Goal: Task Accomplishment & Management: Manage account settings

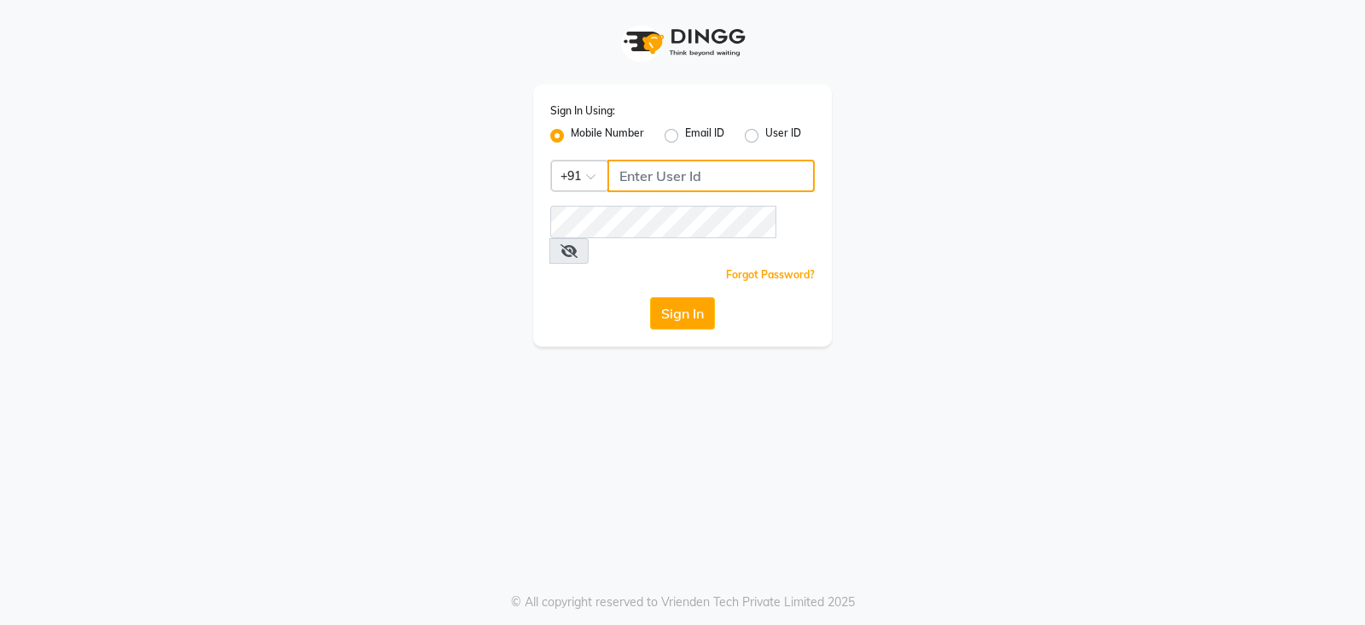
click at [658, 168] on input "Username" at bounding box center [711, 176] width 207 height 32
type input "9022170370"
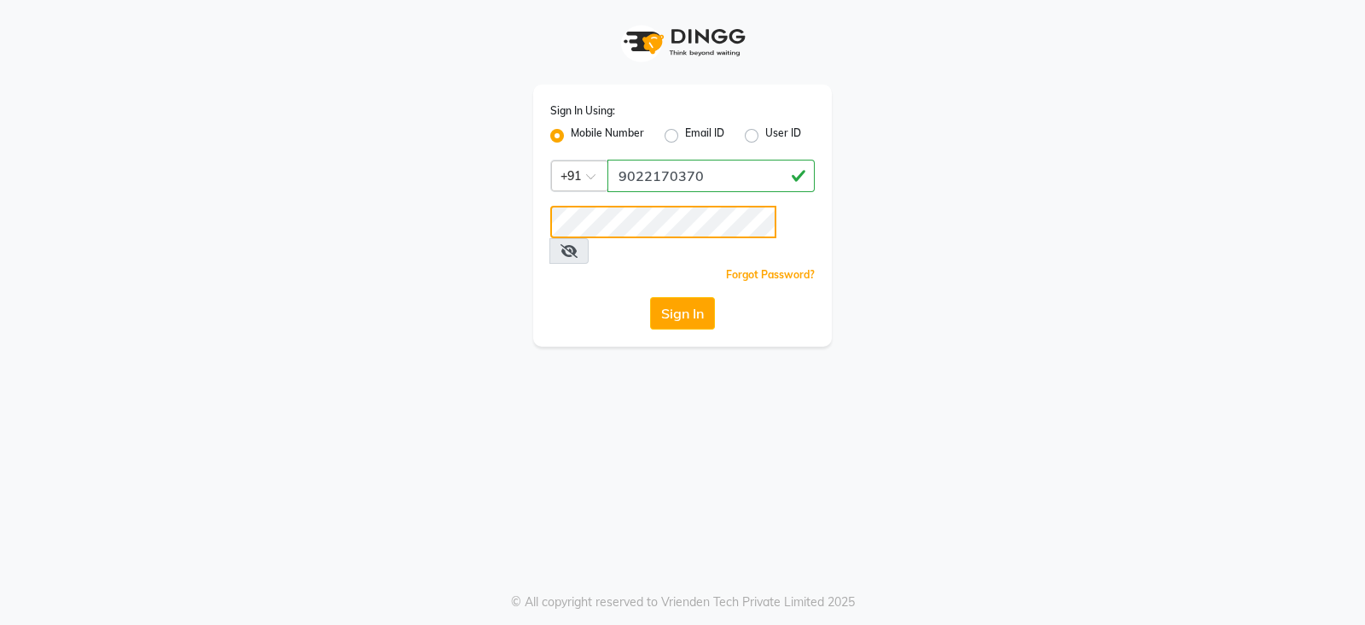
click at [650, 297] on button "Sign In" at bounding box center [682, 313] width 65 height 32
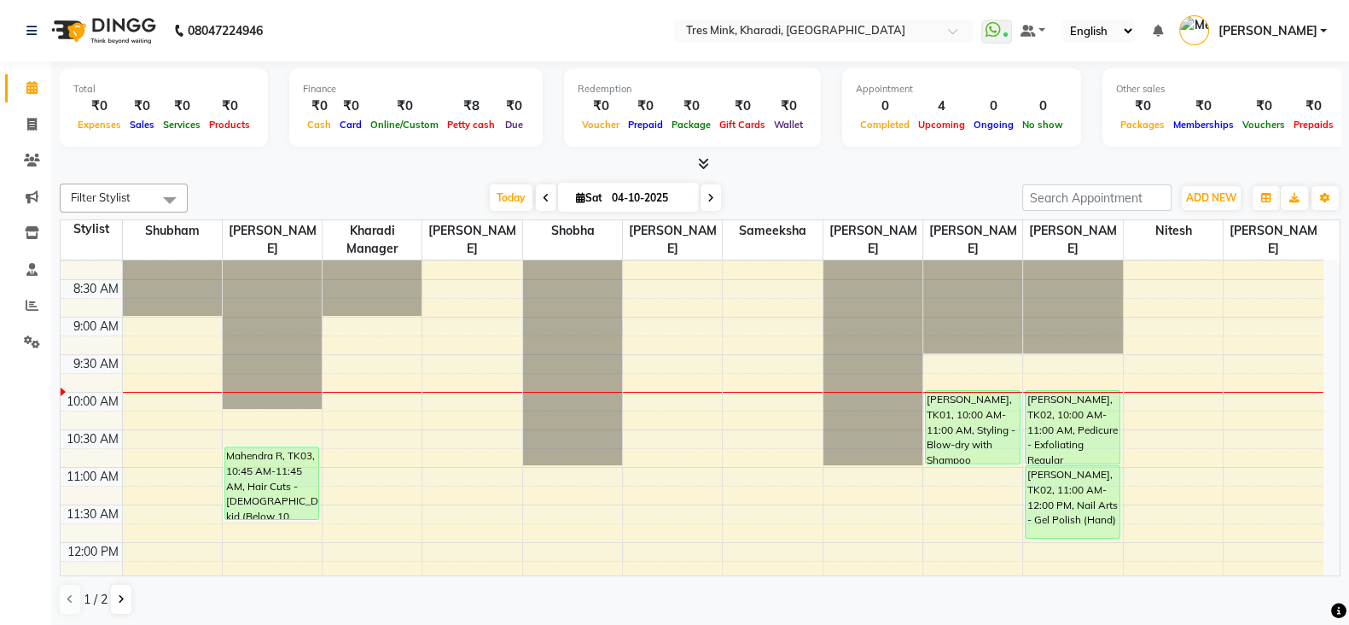
scroll to position [212, 0]
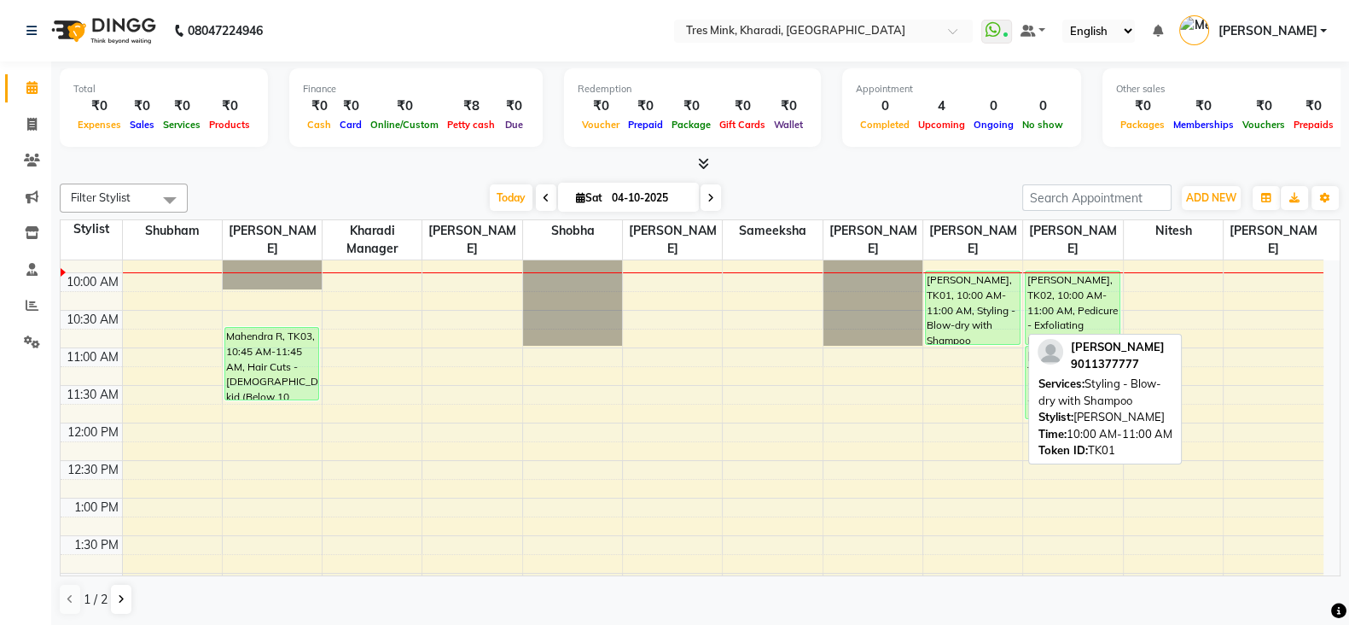
click at [960, 299] on div "Sonam Gutte, TK01, 10:00 AM-11:00 AM, Styling - Blow-dry with Shampoo" at bounding box center [972, 307] width 93 height 73
select select "6"
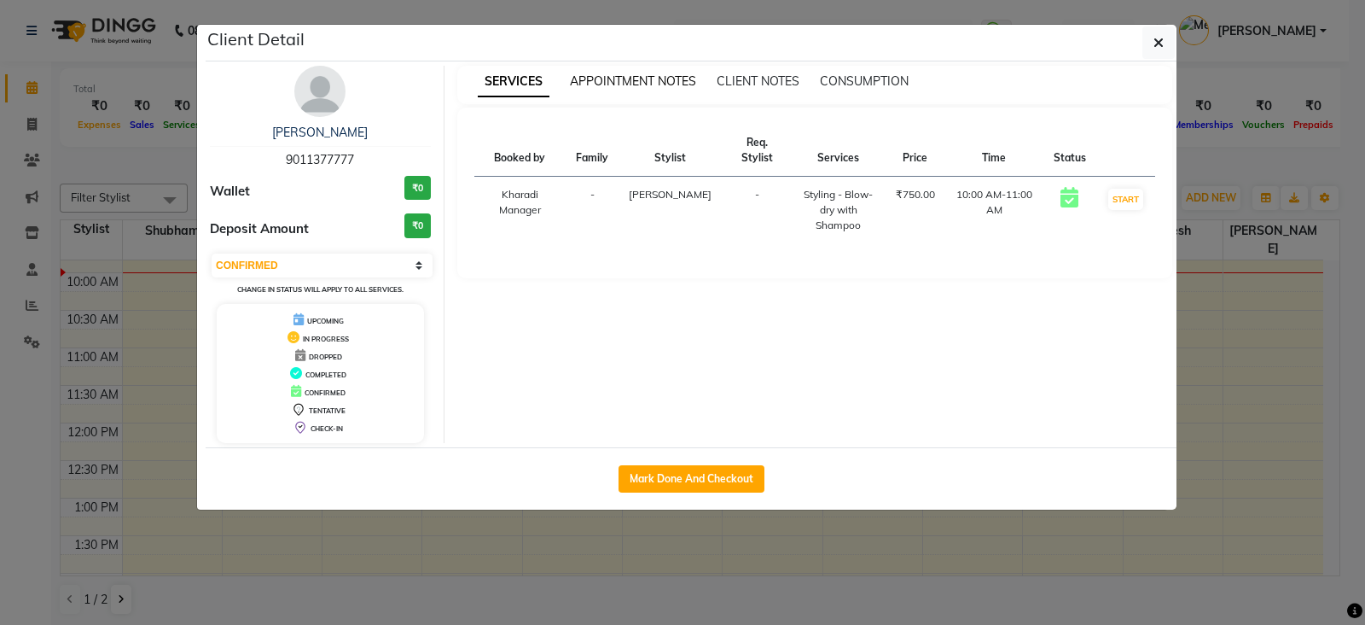
click at [637, 84] on span "APPOINTMENT NOTES" at bounding box center [633, 80] width 126 height 15
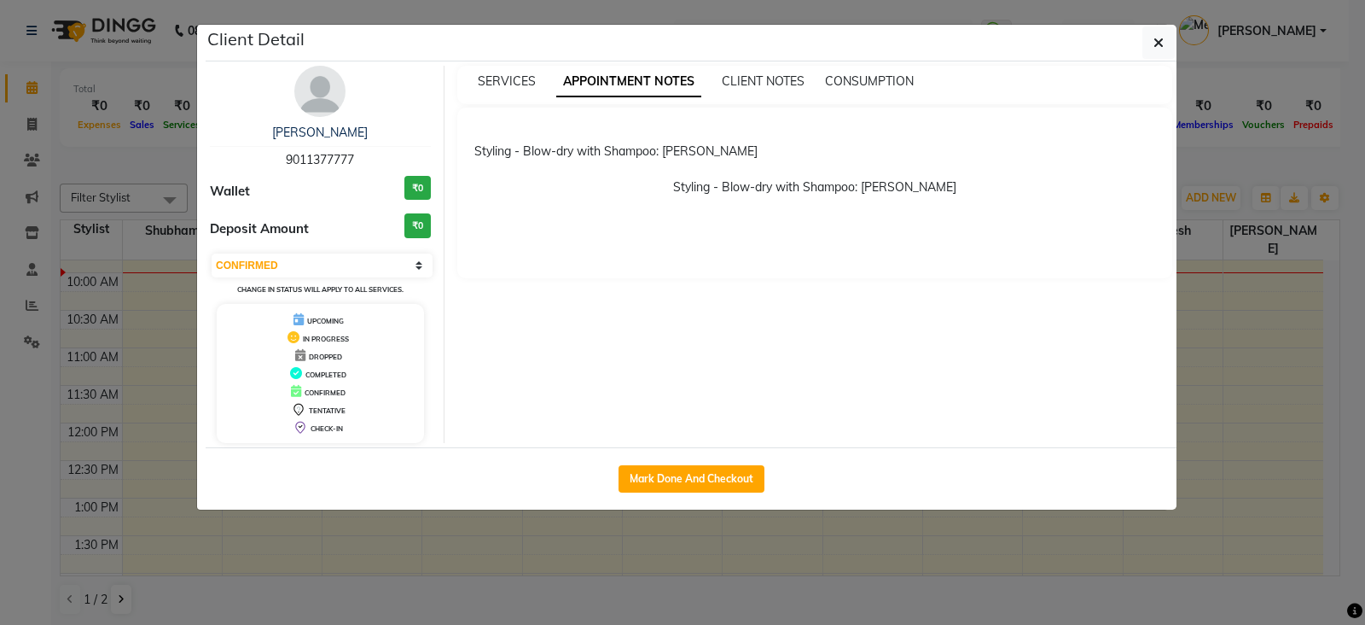
click at [769, 602] on ngb-modal-window "Client Detail Sonam Gutte 9011377777 Wallet ₹0 Deposit Amount ₹0 Select IN SERV…" at bounding box center [682, 312] width 1365 height 625
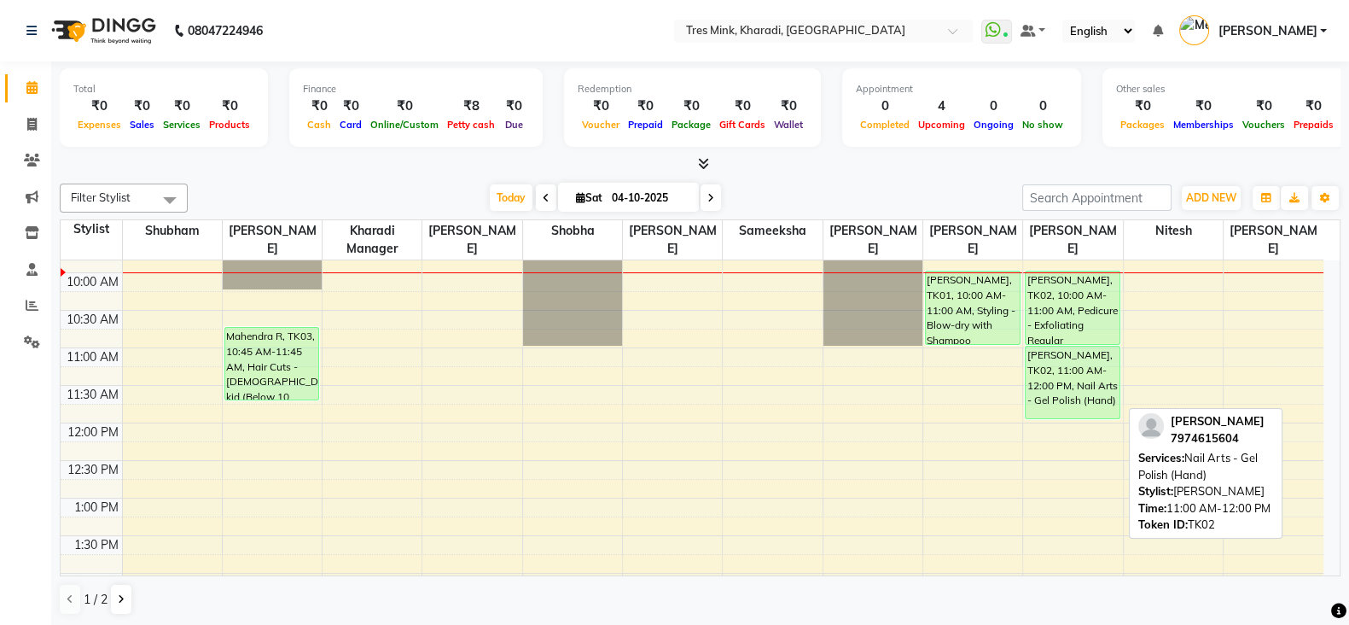
click at [1054, 370] on div "Suruchi Bhargava, TK02, 11:00 AM-12:00 PM, Nail Arts - Gel Polish (Hand)" at bounding box center [1072, 382] width 93 height 72
select select "6"
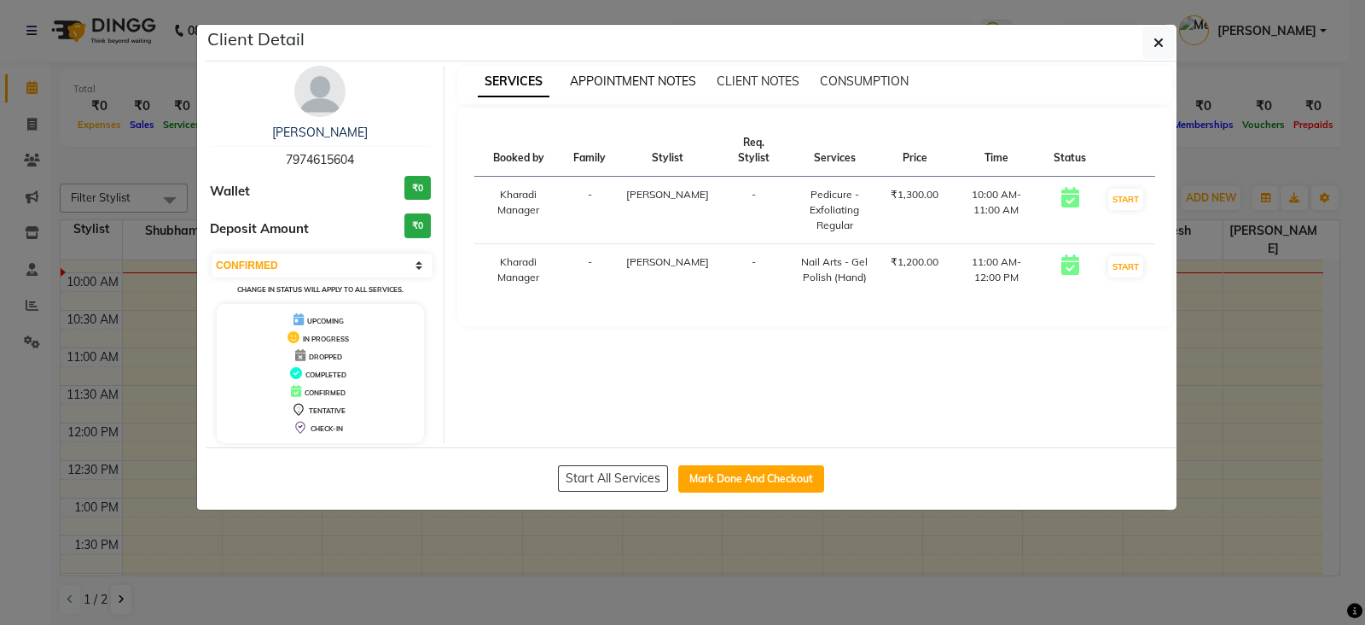
click at [647, 74] on span "APPOINTMENT NOTES" at bounding box center [633, 80] width 126 height 15
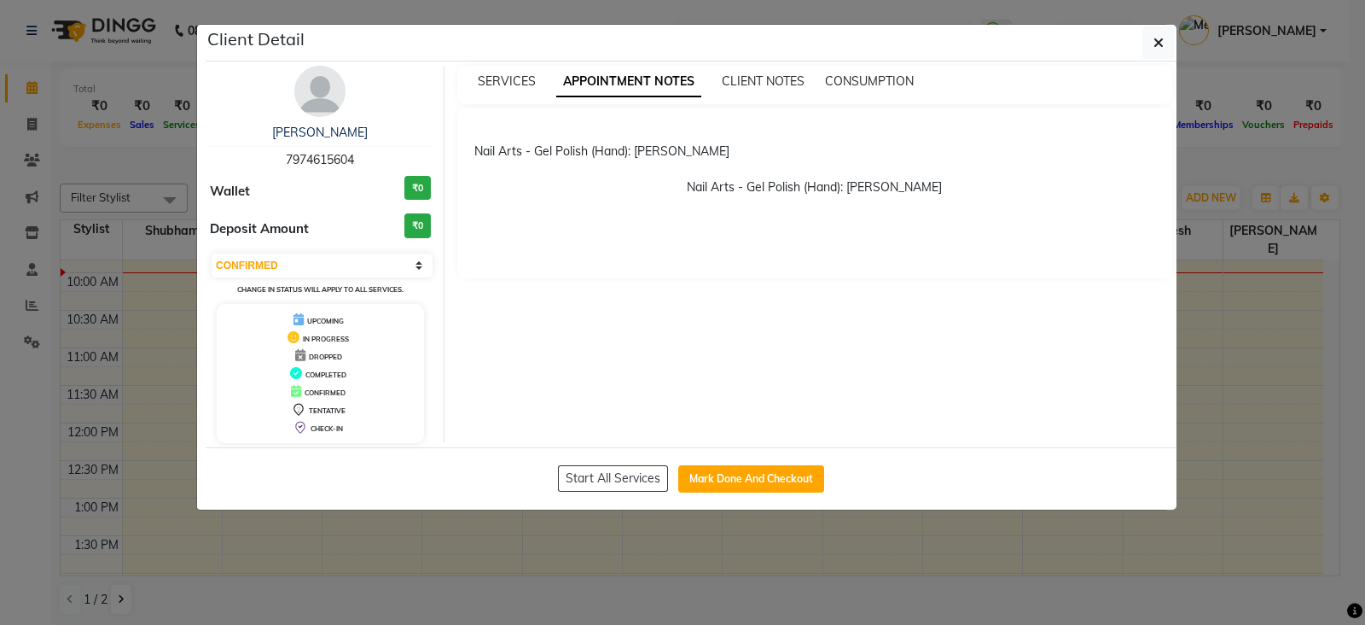
click at [666, 600] on ngb-modal-window "Client Detail Suruchi Bhargava 7974615604 Wallet ₹0 Deposit Amount ₹0 Select IN…" at bounding box center [682, 312] width 1365 height 625
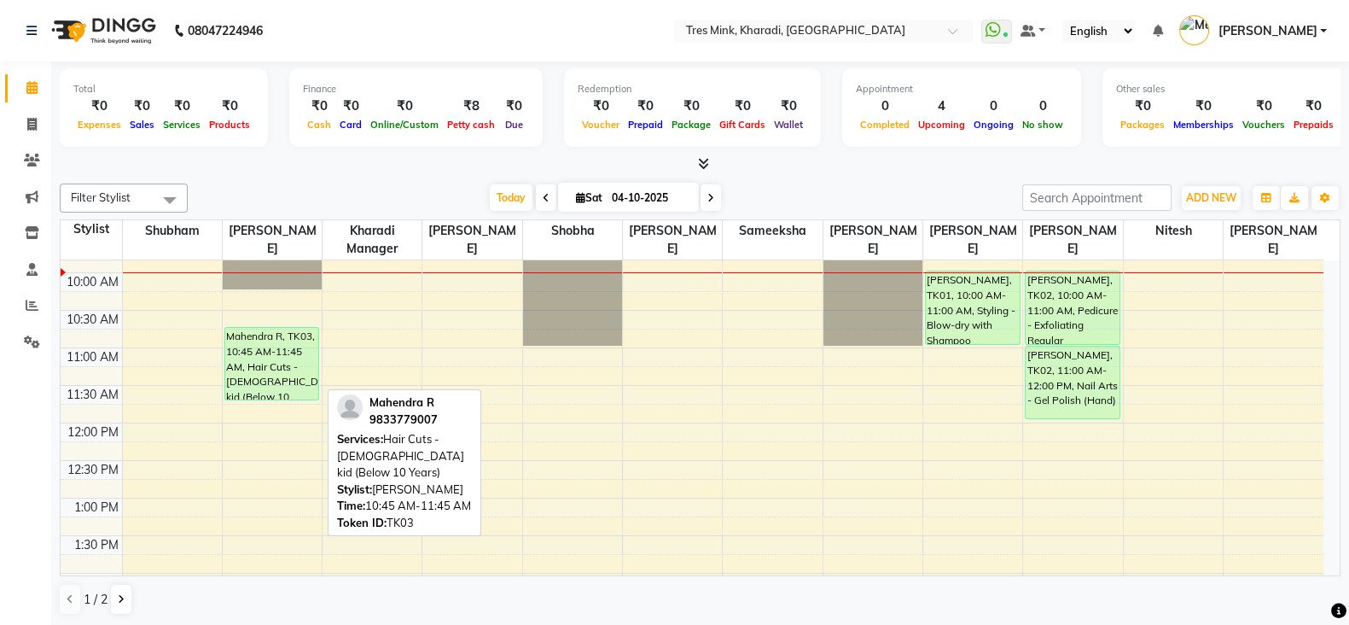
click at [279, 353] on div "Mahendra R, TK03, 10:45 AM-11:45 AM, Hair Cuts - male kid (Below 10 Years)" at bounding box center [271, 364] width 93 height 72
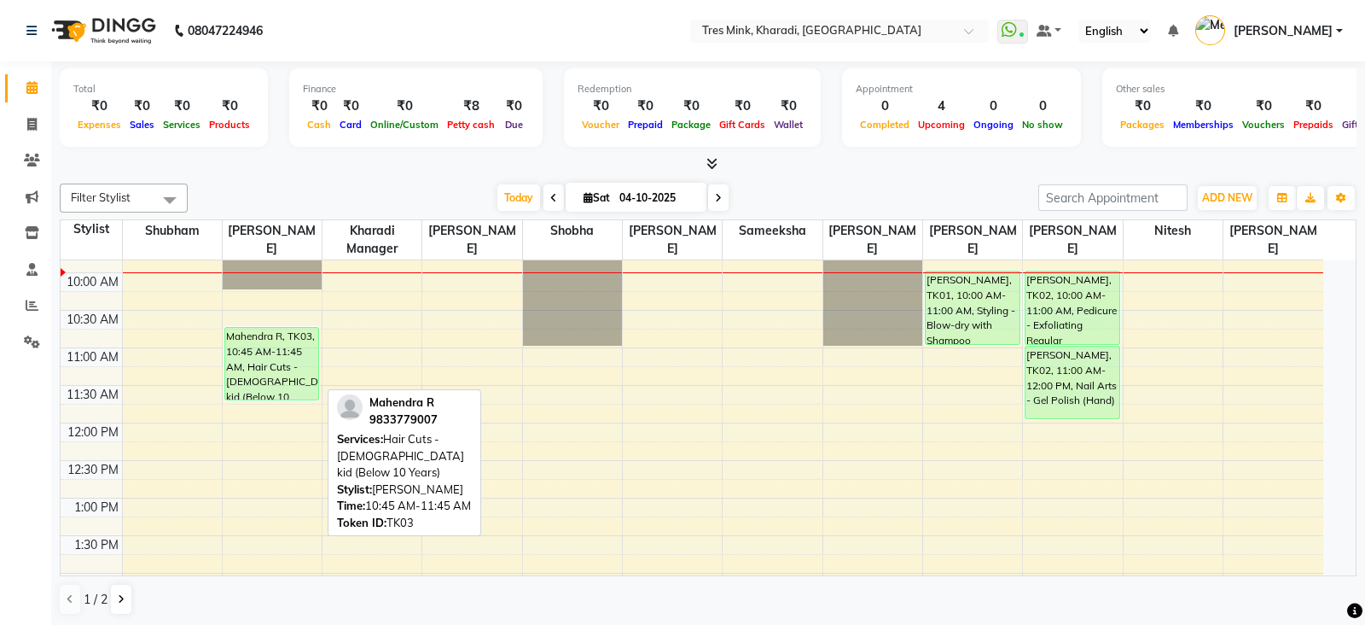
select select "6"
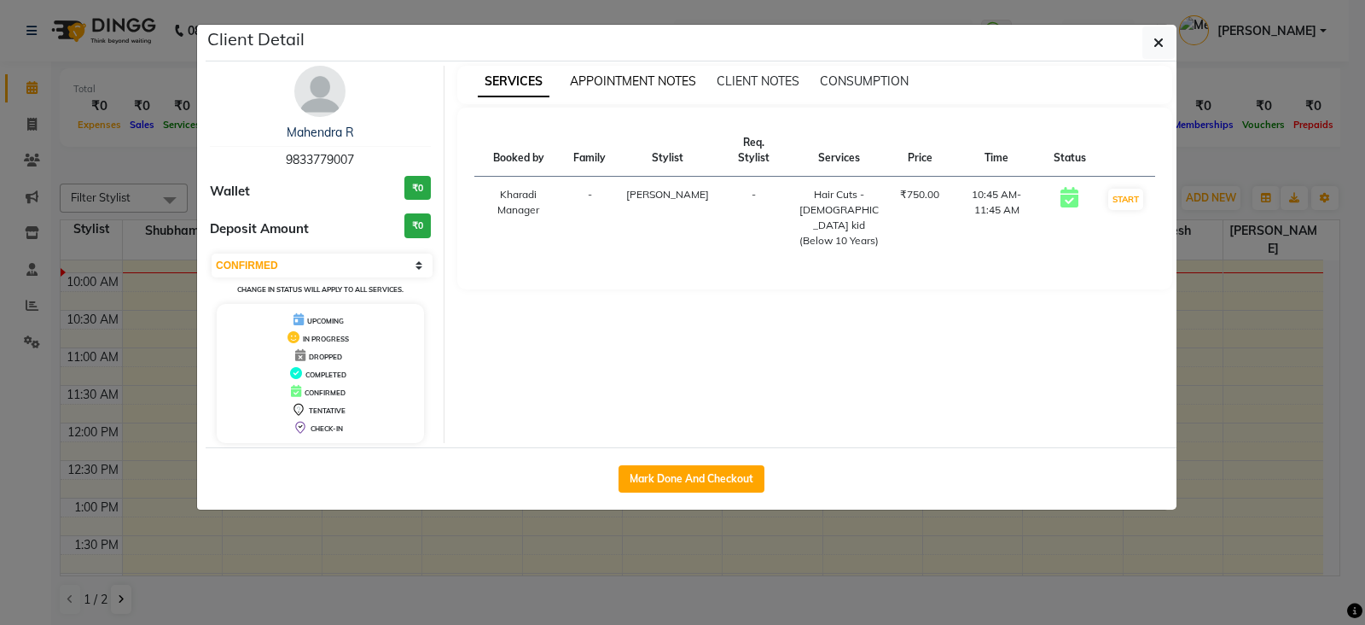
click at [678, 76] on span "APPOINTMENT NOTES" at bounding box center [633, 80] width 126 height 15
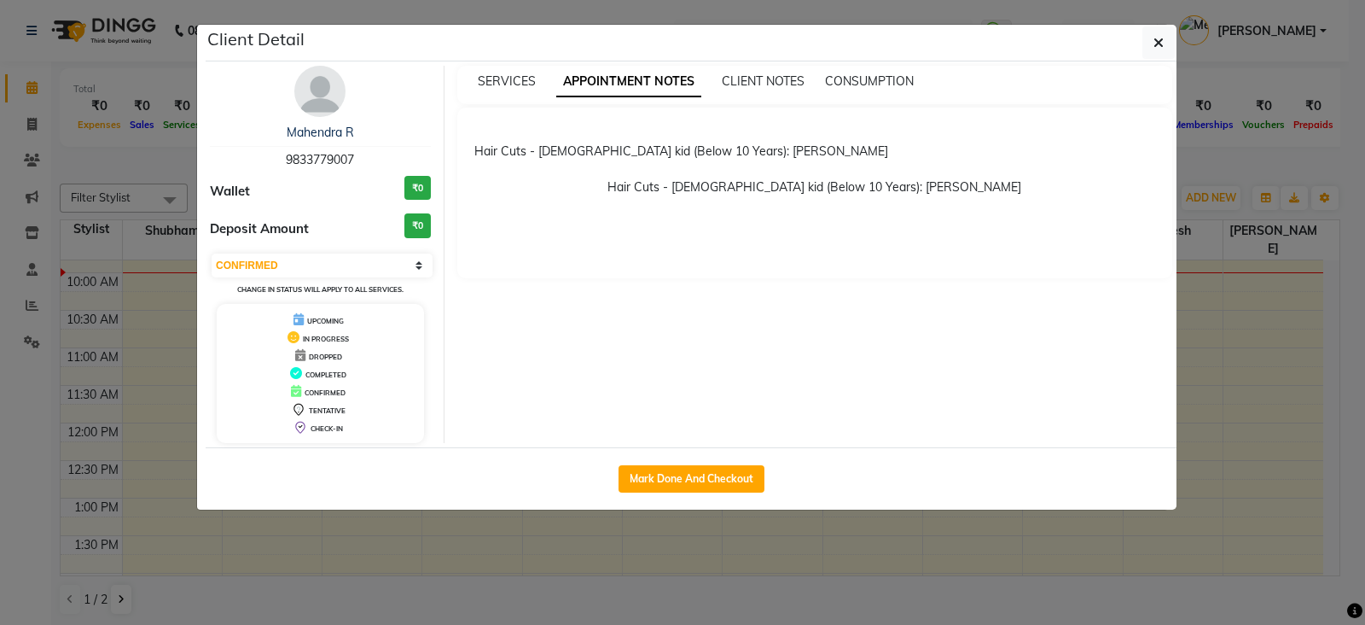
click at [683, 591] on ngb-modal-window "Client Detail Mahendra R 9833779007 Wallet ₹0 Deposit Amount ₹0 Select IN SERVI…" at bounding box center [682, 312] width 1365 height 625
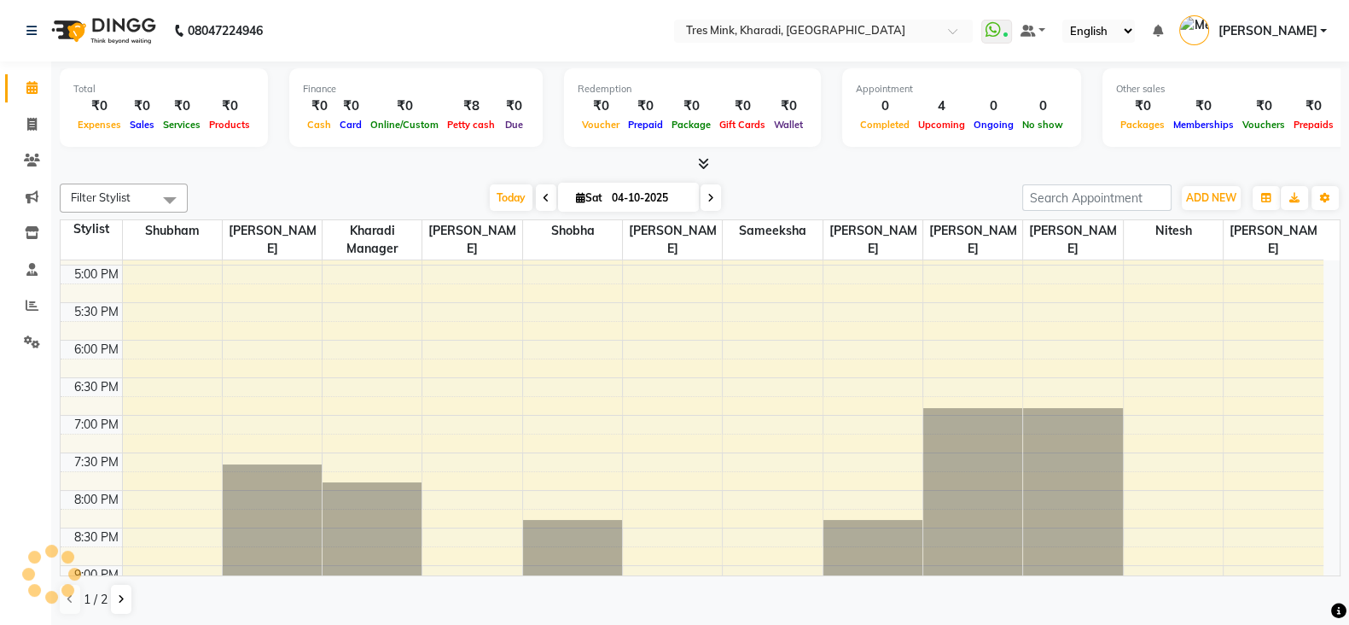
click at [543, 199] on icon at bounding box center [546, 198] width 7 height 10
type input "03-10-2025"
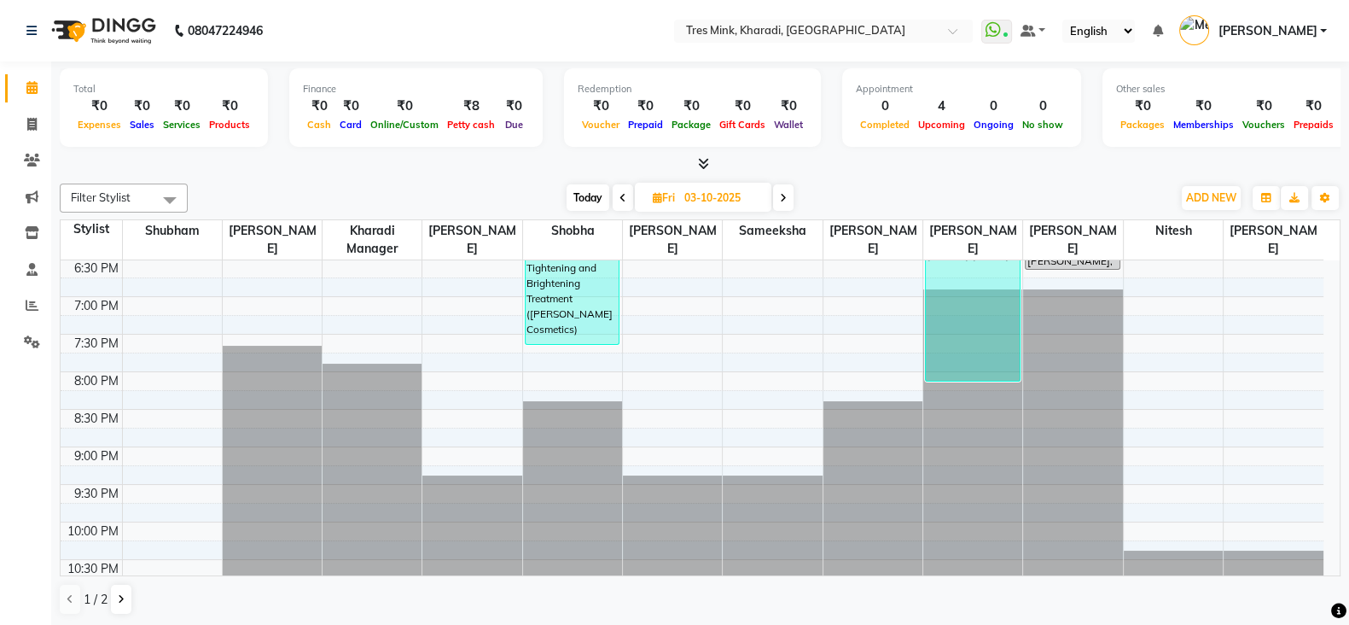
scroll to position [758, 0]
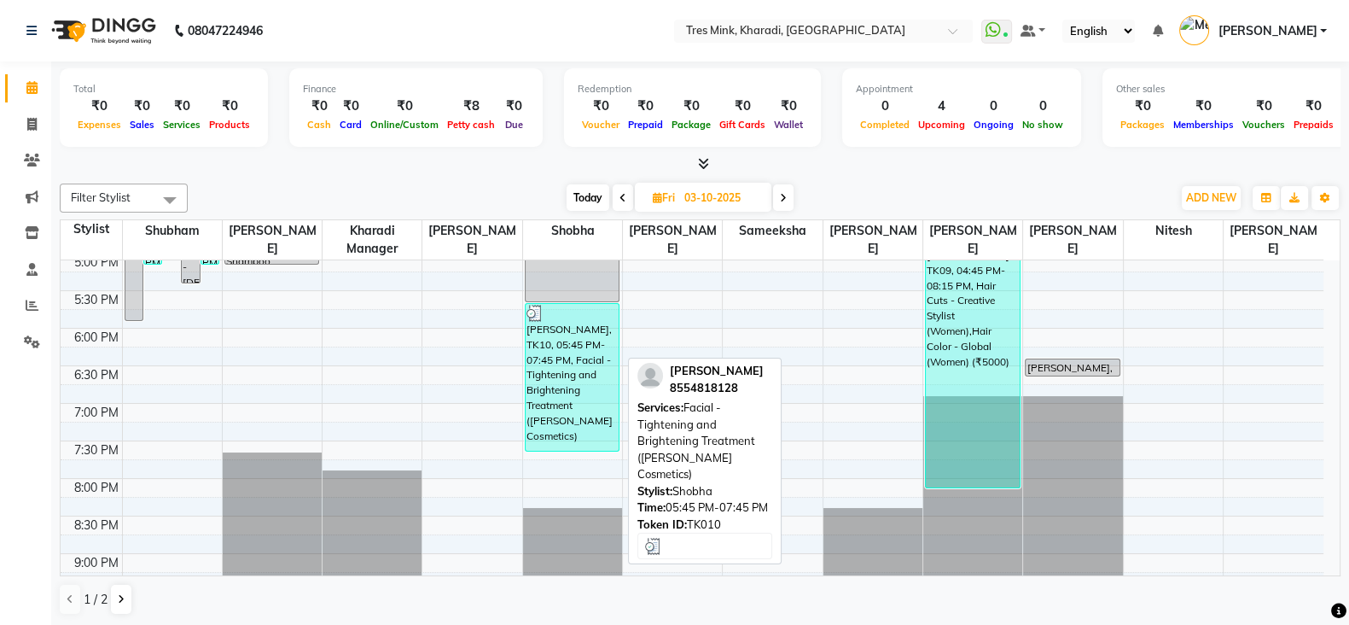
click at [578, 385] on div "Aishwarya Patel, TK10, 05:45 PM-07:45 PM, Facial - Tightening and Brightening T…" at bounding box center [572, 377] width 93 height 147
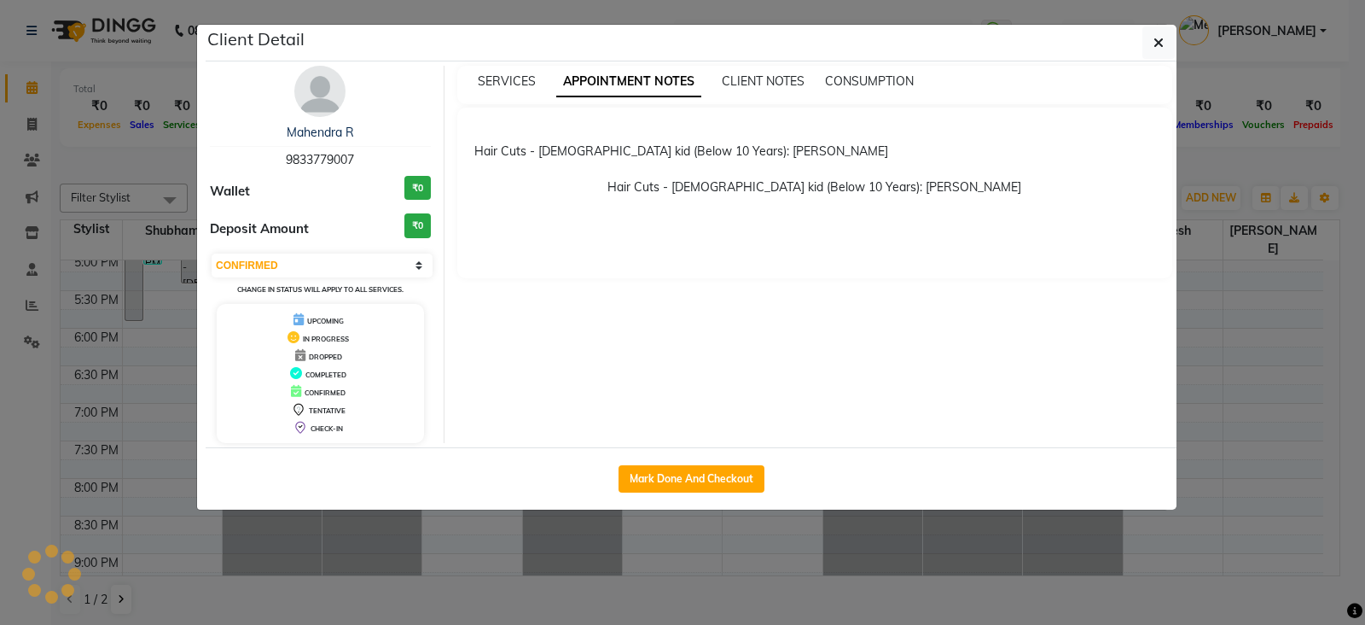
select select "3"
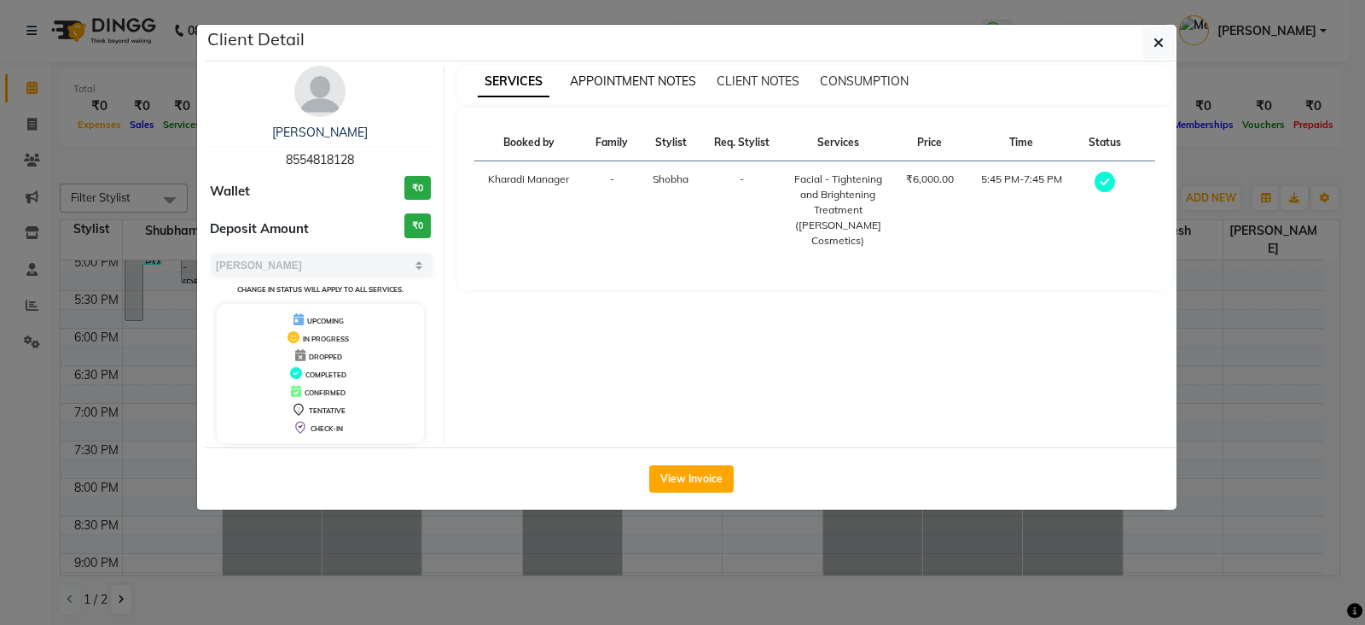
click at [655, 80] on span "APPOINTMENT NOTES" at bounding box center [633, 80] width 126 height 15
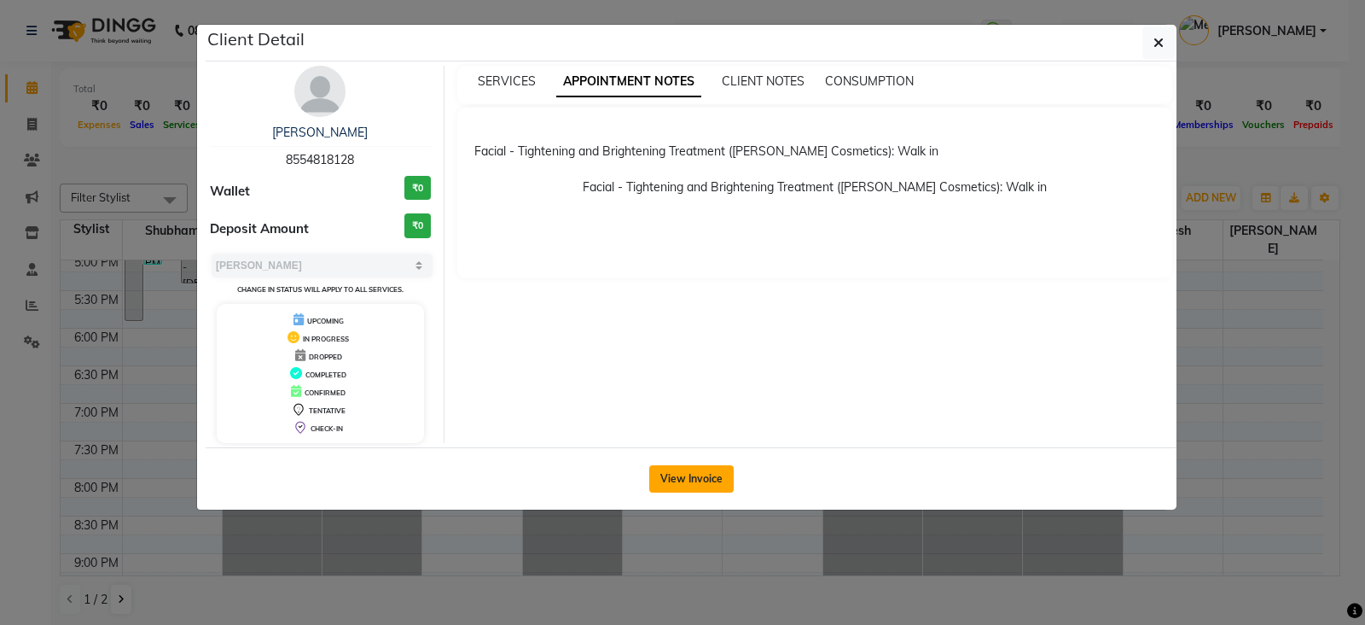
click at [692, 477] on button "View Invoice" at bounding box center [691, 478] width 84 height 27
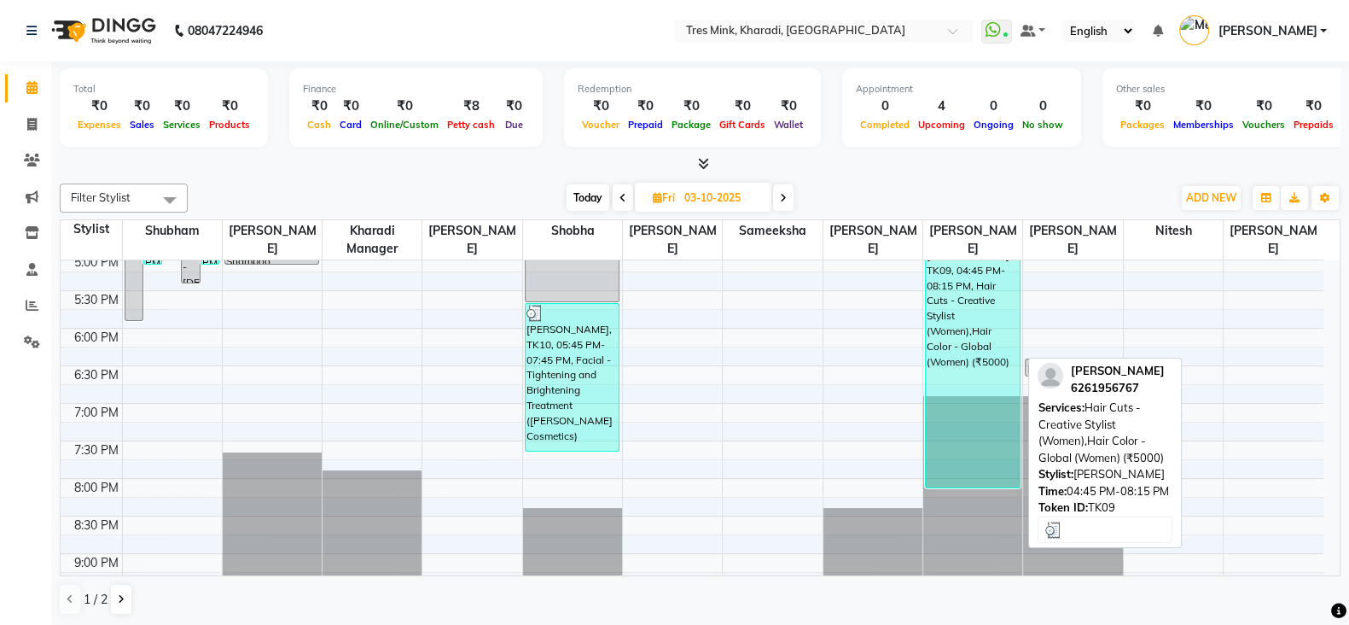
scroll to position [651, 0]
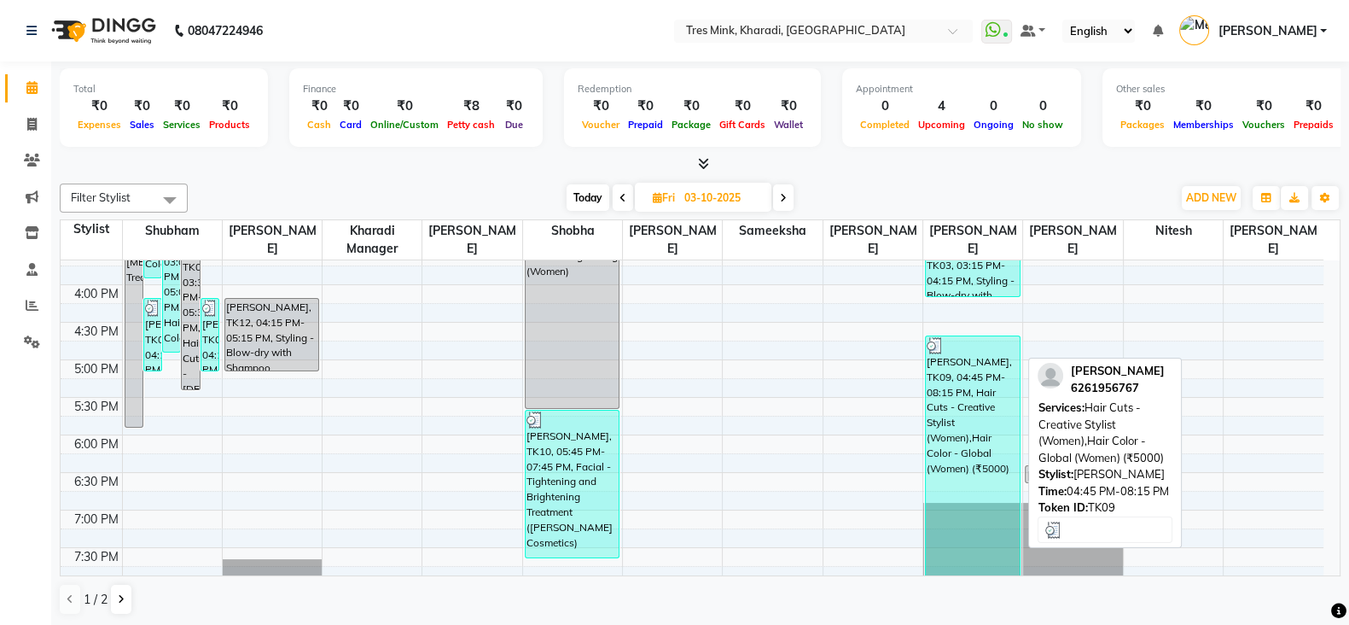
click at [989, 437] on div "Pari Khosla, TK09, 04:45 PM-08:15 PM, Hair Cuts - Creative Stylist (Women),Hair…" at bounding box center [972, 465] width 93 height 258
select select "3"
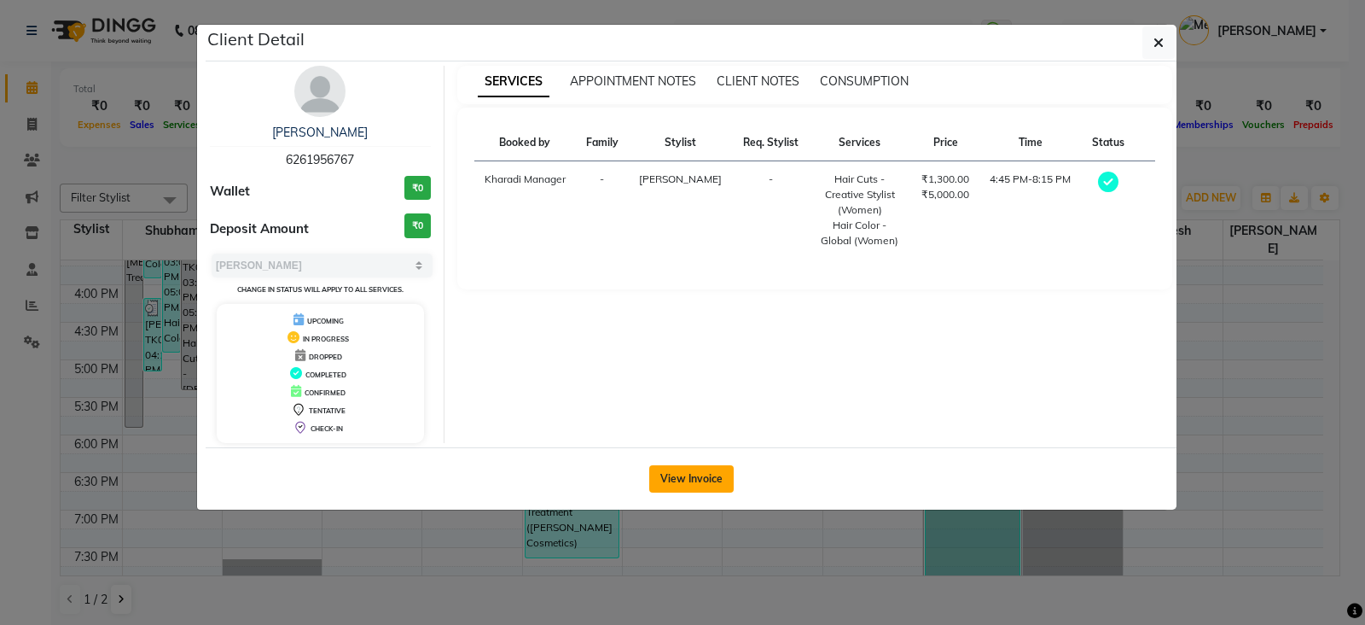
click at [686, 474] on button "View Invoice" at bounding box center [691, 478] width 84 height 27
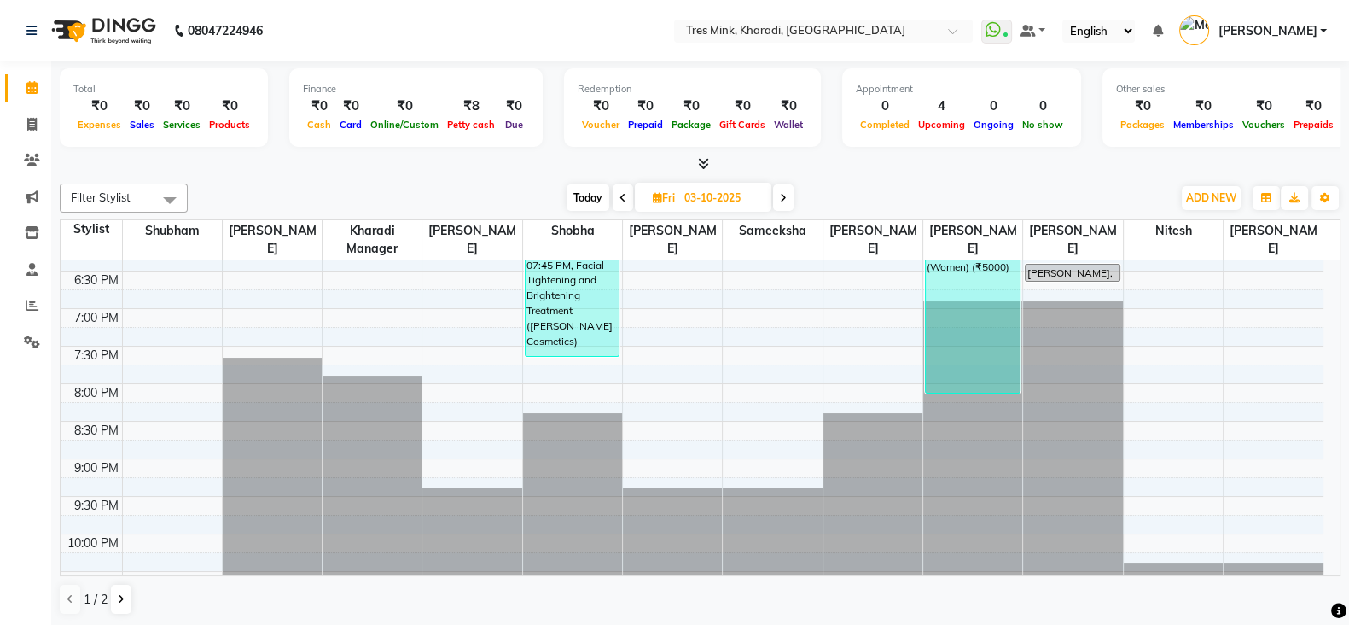
click at [784, 194] on icon at bounding box center [783, 198] width 7 height 10
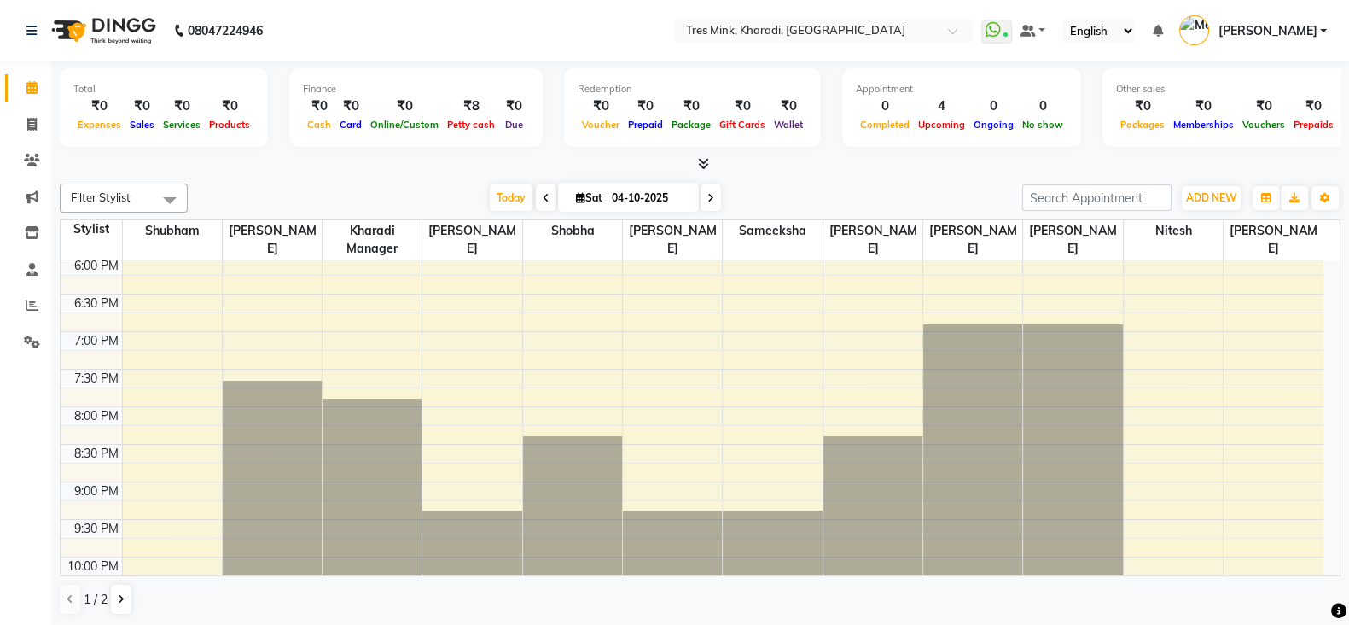
scroll to position [875, 0]
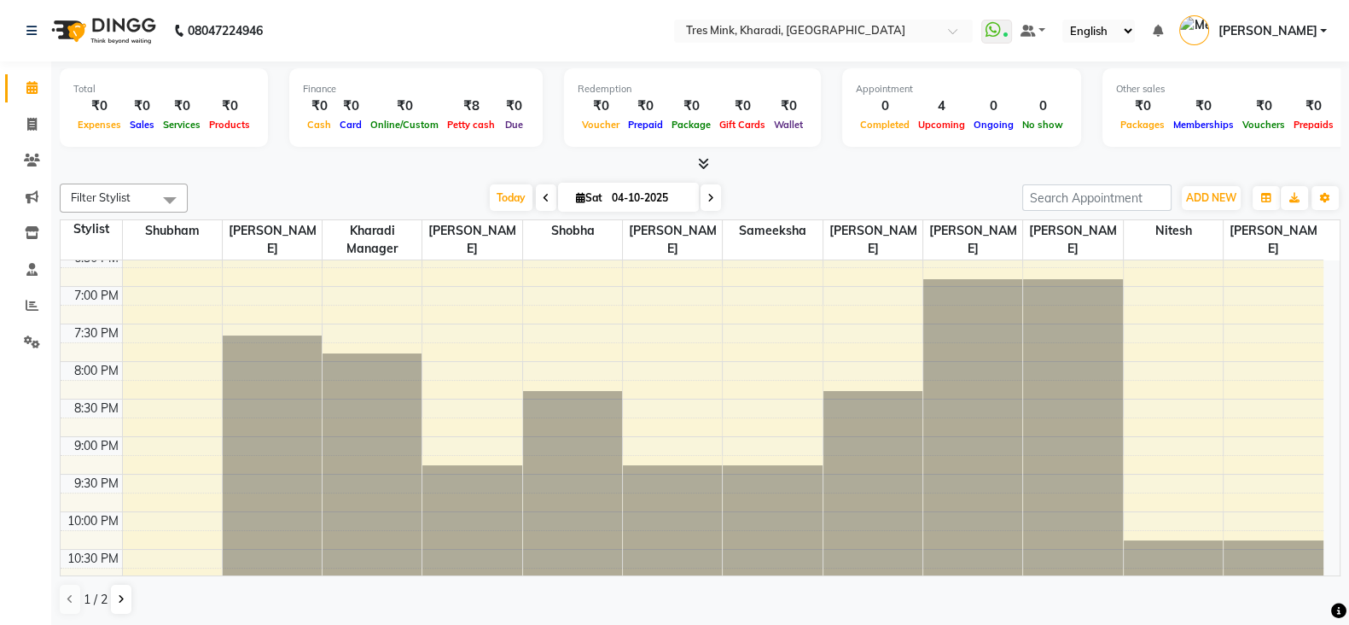
click at [715, 198] on span at bounding box center [711, 197] width 20 height 26
type input "05-10-2025"
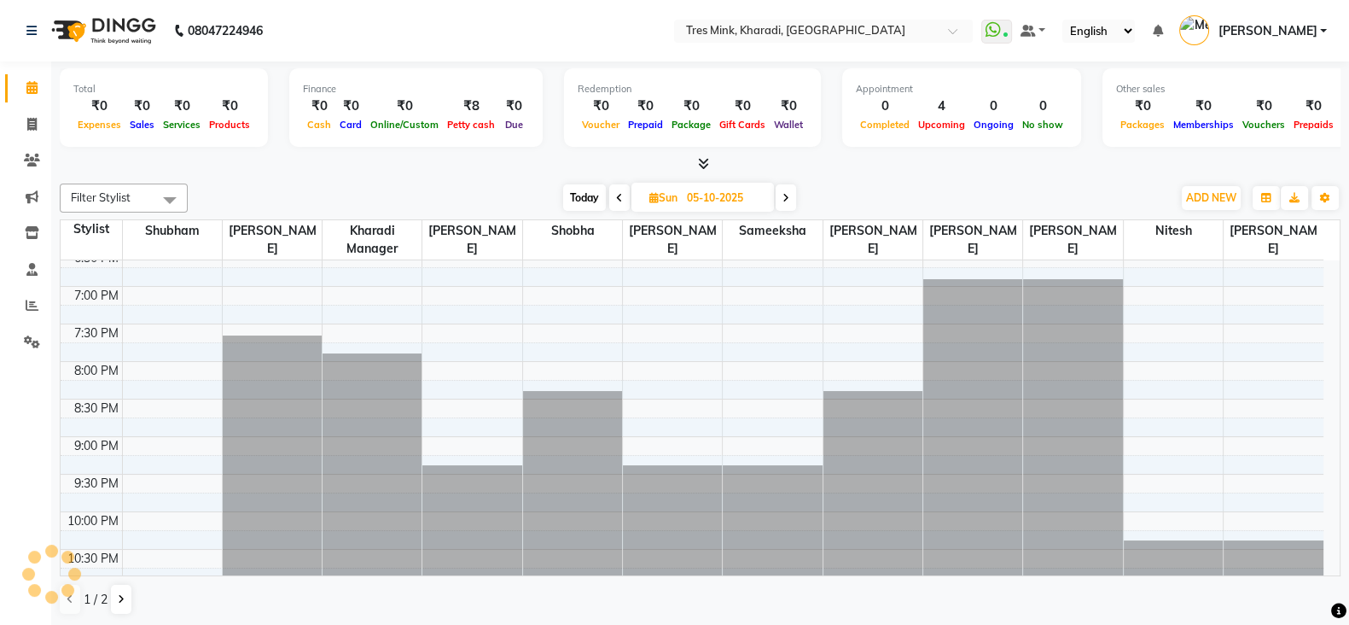
scroll to position [224, 0]
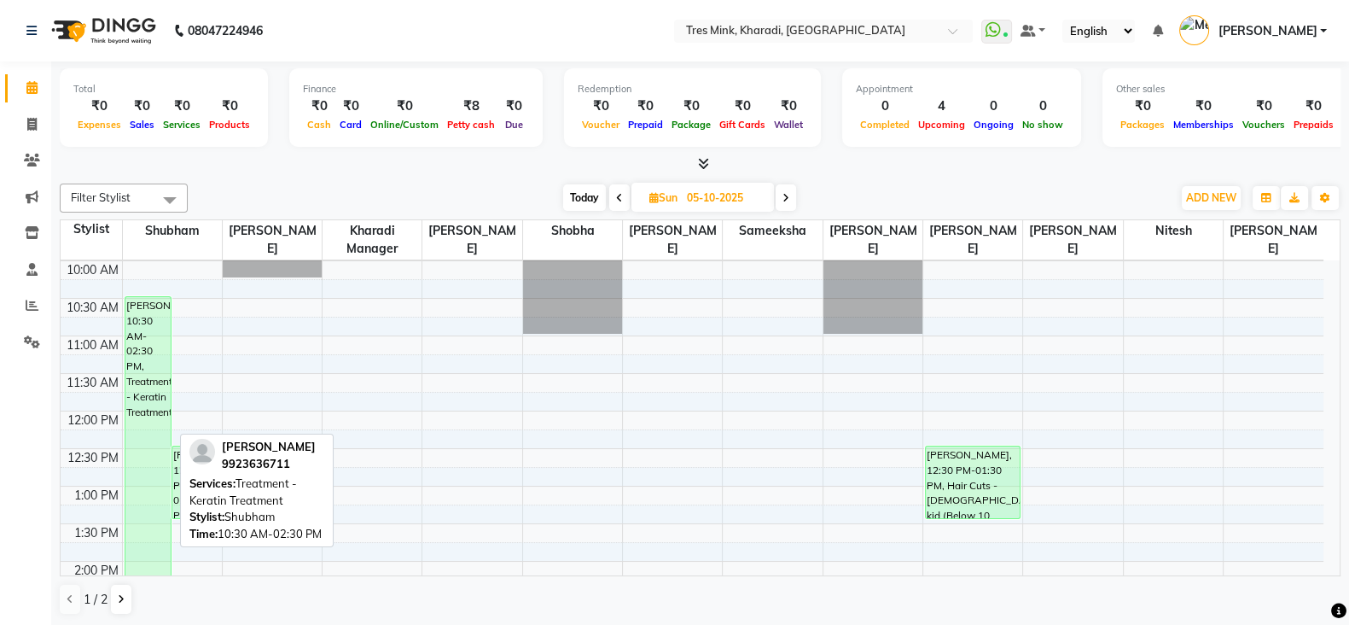
click at [150, 381] on div "Ganesh Thakur, 10:30 AM-02:30 PM, Treatment - Keratin Treatment" at bounding box center [148, 444] width 46 height 295
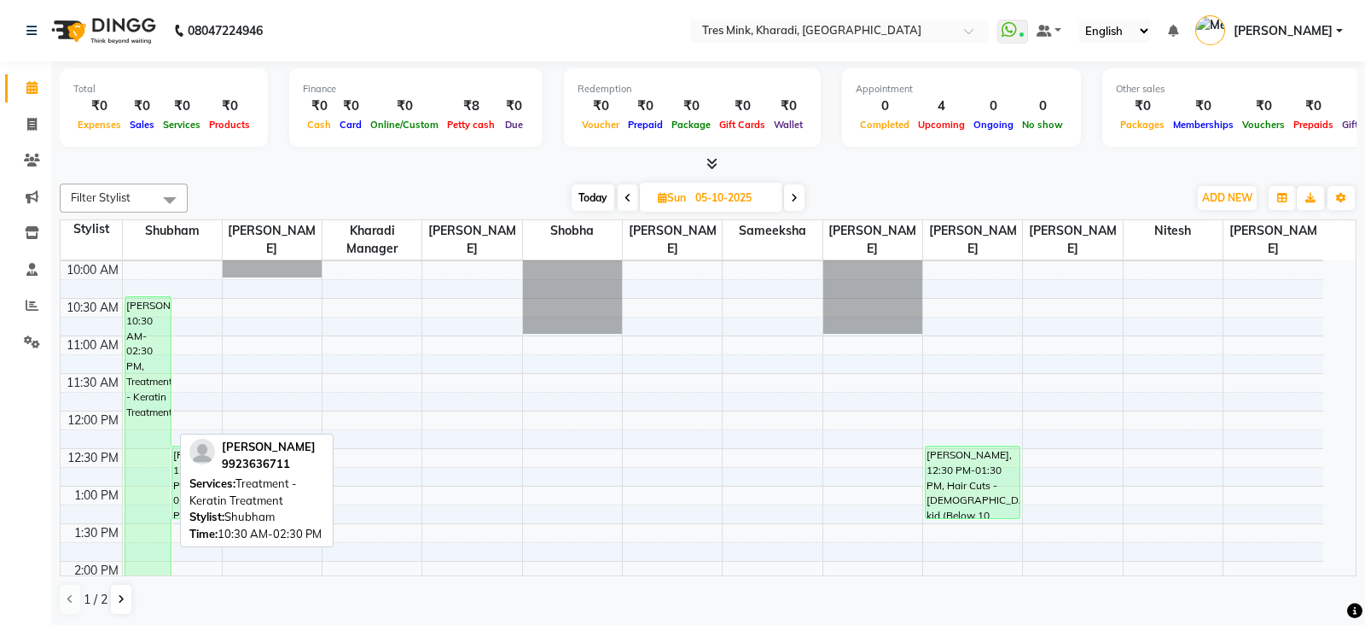
select select "6"
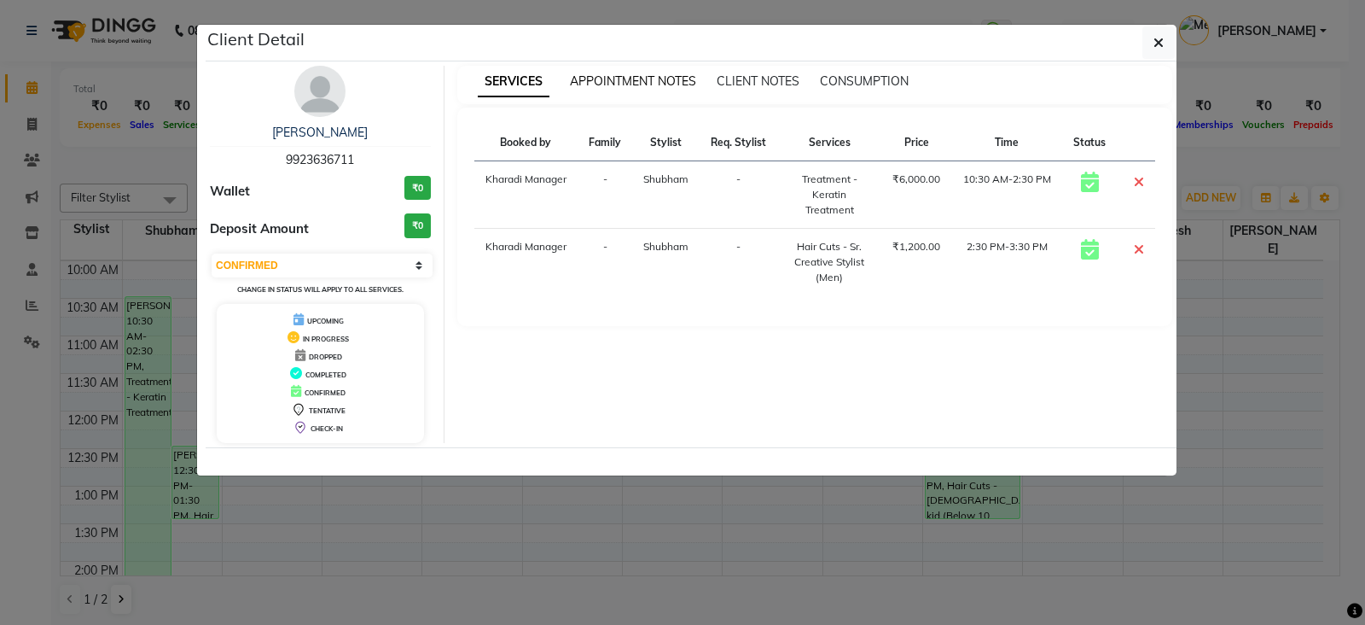
click at [613, 79] on span "APPOINTMENT NOTES" at bounding box center [633, 80] width 126 height 15
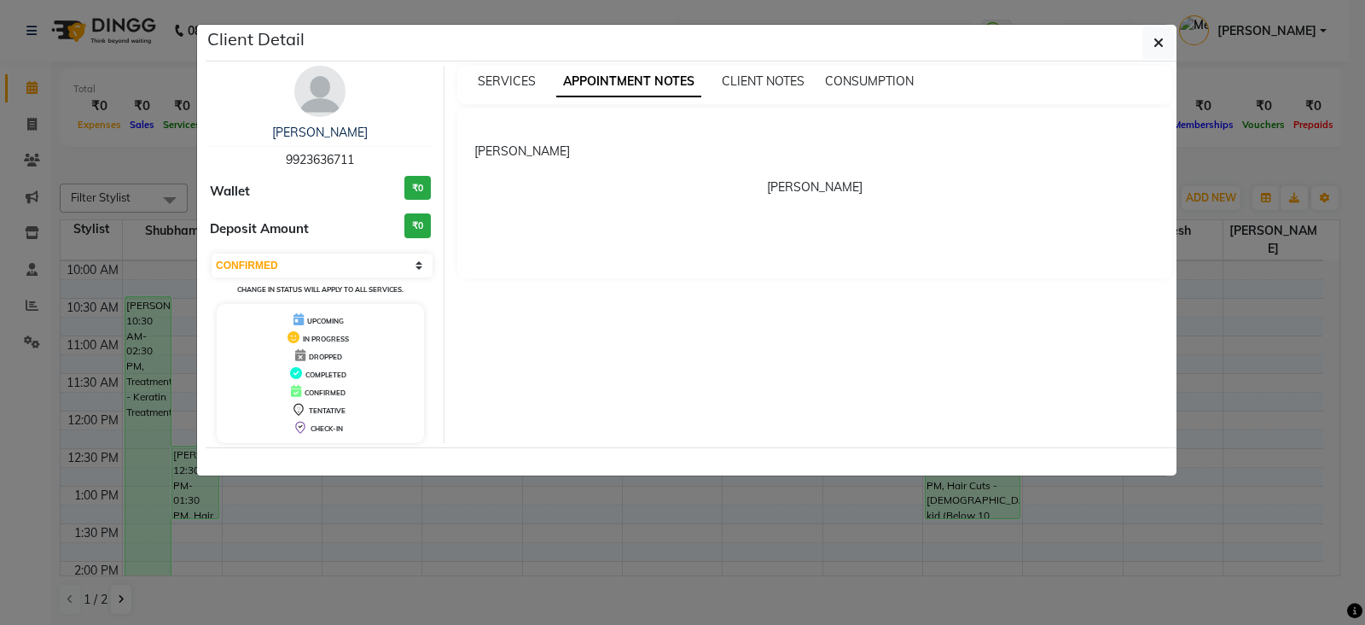
click at [631, 598] on ngb-modal-window "Client Detail Ganesh Thakur 9923636711 Wallet ₹0 Deposit Amount ₹0 Select CONFI…" at bounding box center [682, 312] width 1365 height 625
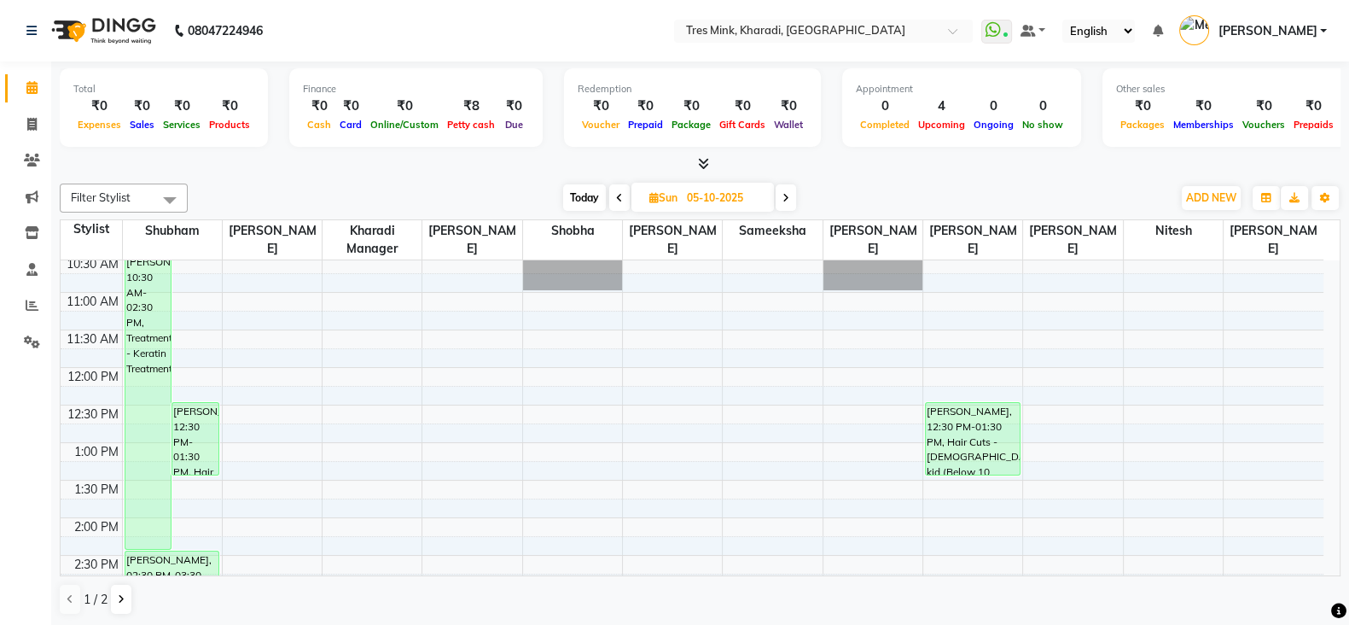
scroll to position [331, 0]
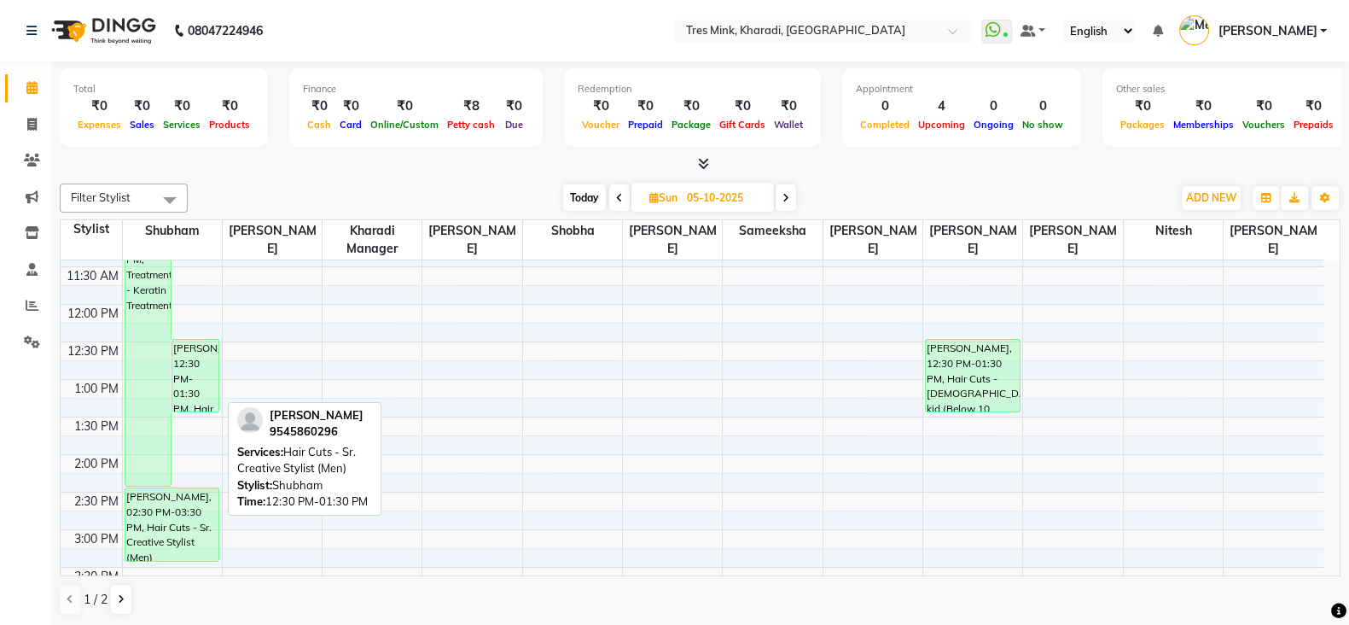
click at [197, 377] on div "Sandeep Kalra, 12:30 PM-01:30 PM, Hair Cuts - Sr. Creative Stylist (Men)" at bounding box center [195, 376] width 46 height 72
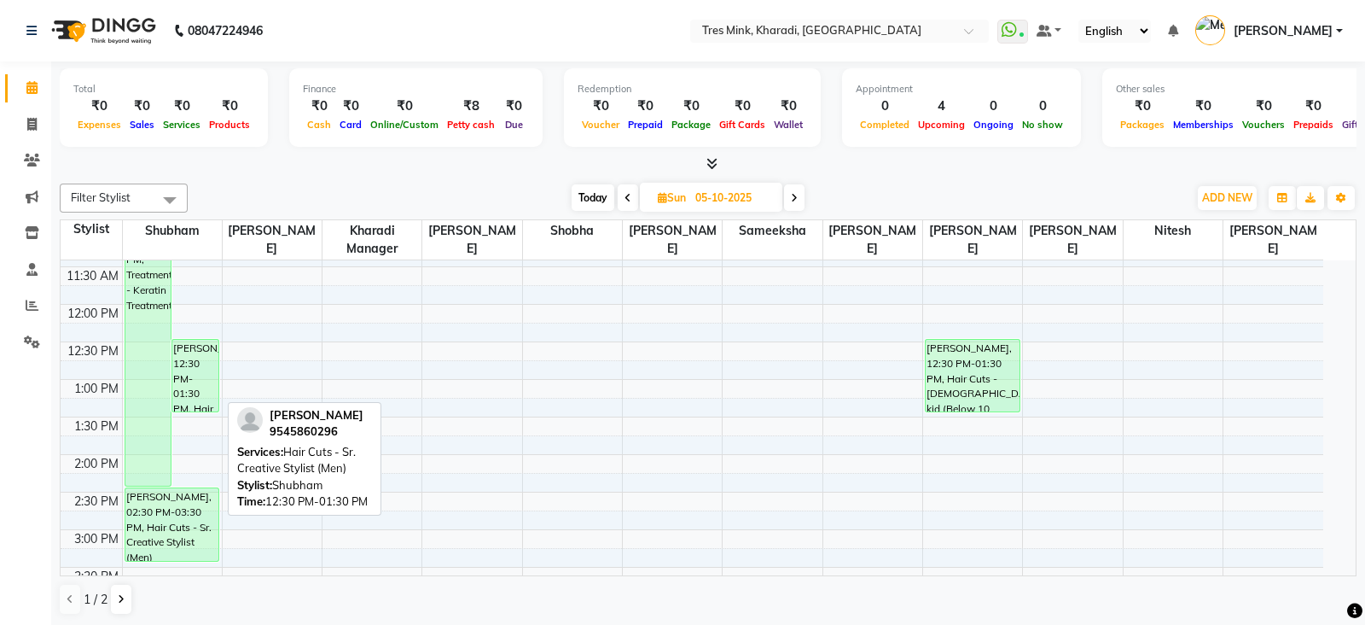
select select "6"
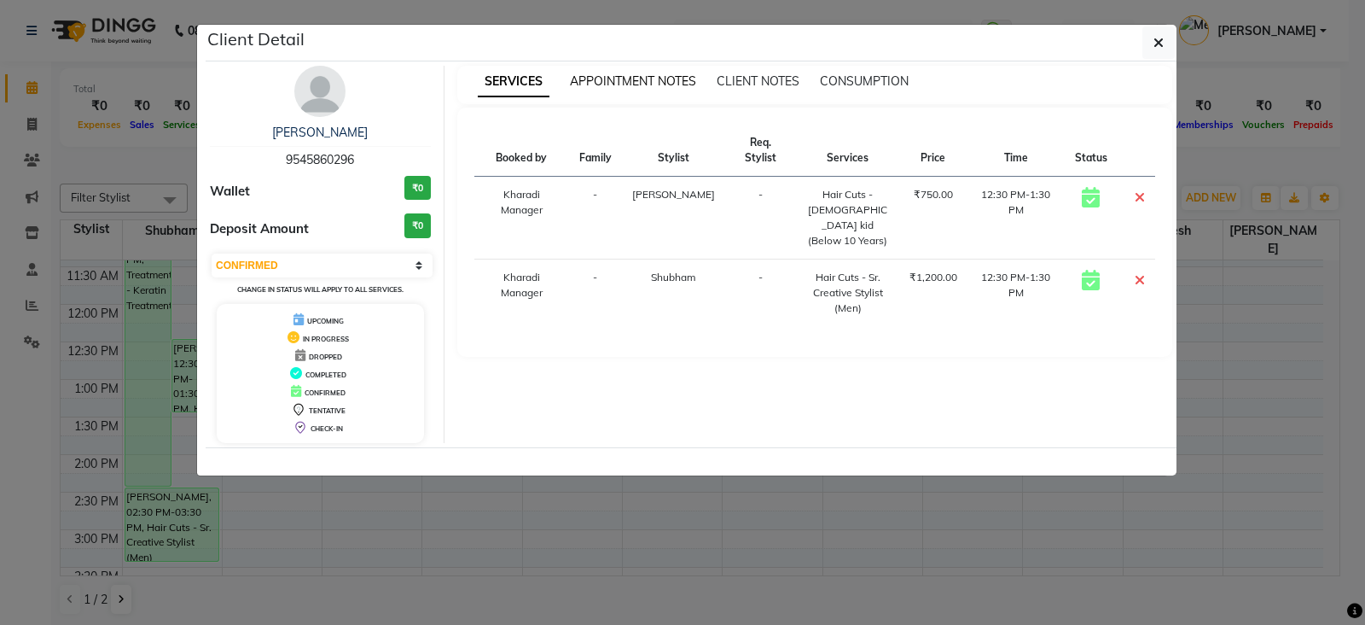
click at [667, 84] on span "APPOINTMENT NOTES" at bounding box center [633, 80] width 126 height 15
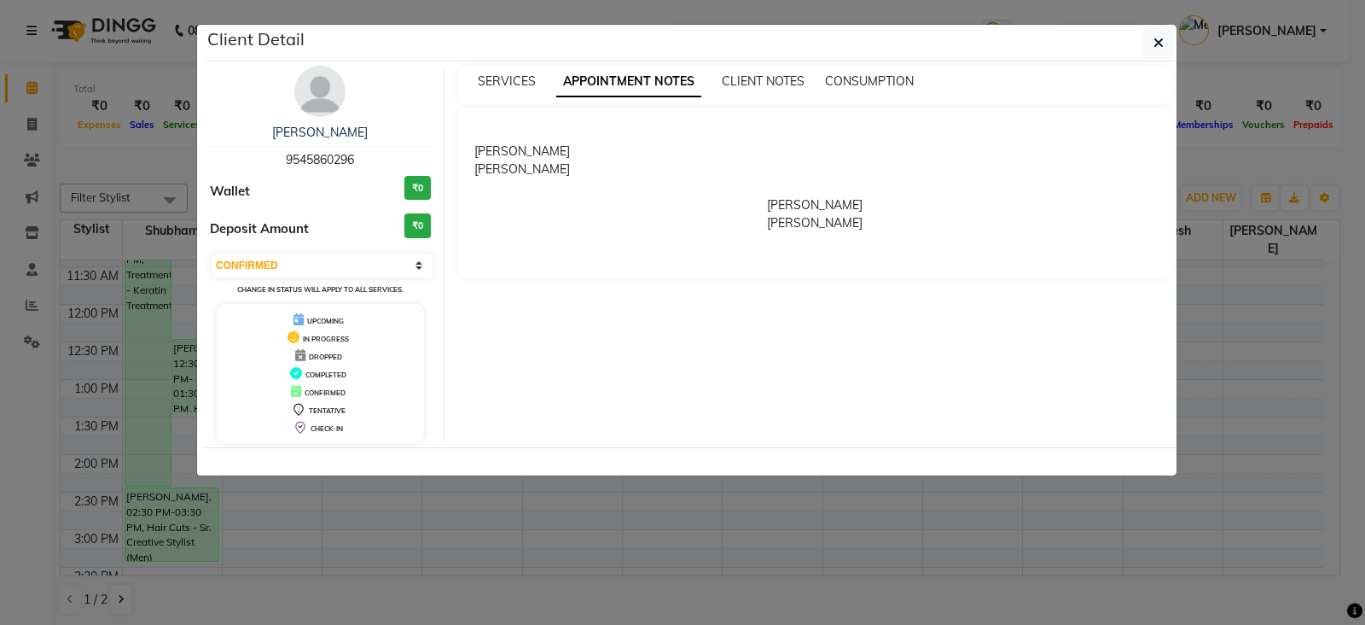
click at [495, 580] on ngb-modal-window "Client Detail Sandeep Kalra 9545860296 Wallet ₹0 Deposit Amount ₹0 Select CONFI…" at bounding box center [682, 312] width 1365 height 625
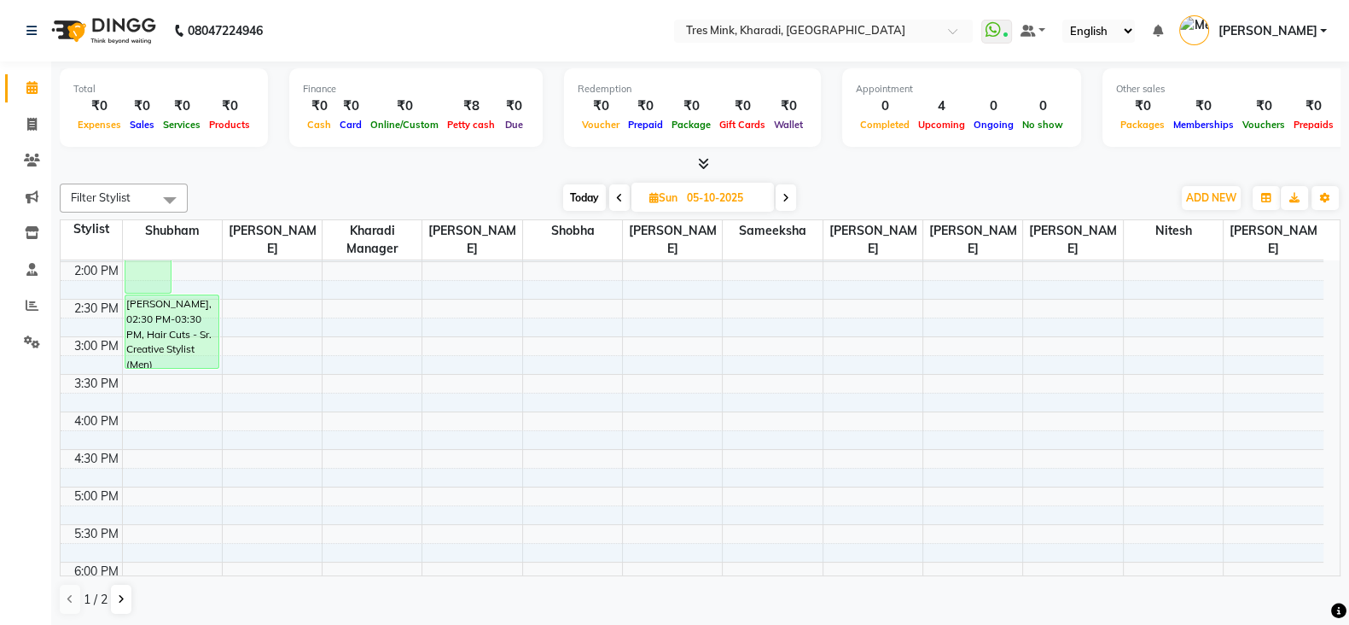
scroll to position [544, 0]
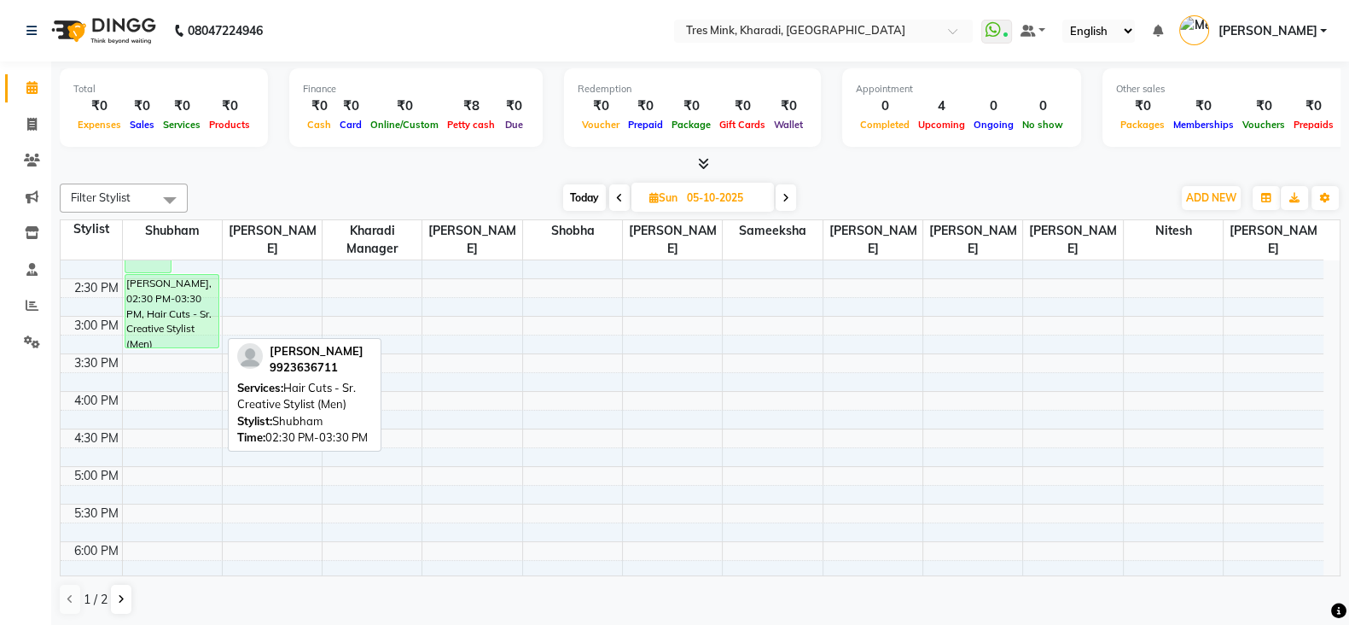
click at [173, 329] on div "Ganesh Thakur, 02:30 PM-03:30 PM, Hair Cuts - Sr. Creative Stylist (Men)" at bounding box center [171, 311] width 93 height 73
select select "6"
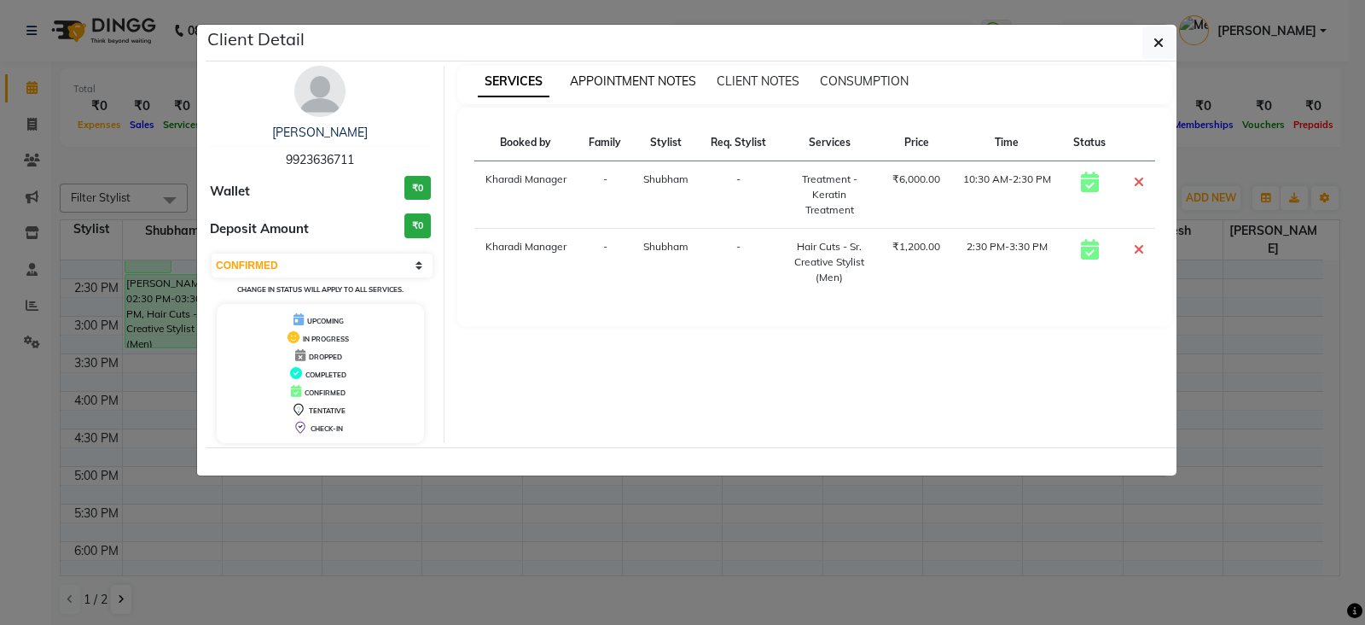
click at [610, 84] on span "APPOINTMENT NOTES" at bounding box center [633, 80] width 126 height 15
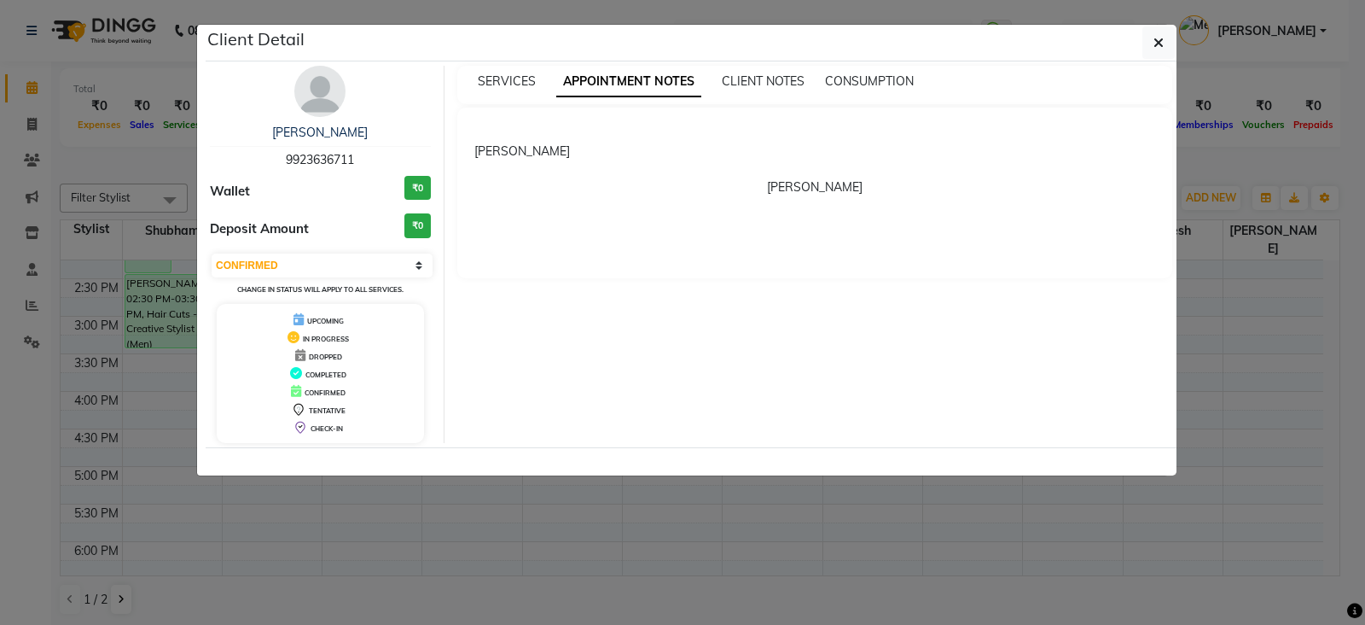
click at [617, 590] on ngb-modal-window "Client Detail Ganesh Thakur 9923636711 Wallet ₹0 Deposit Amount ₹0 Select CONFI…" at bounding box center [682, 312] width 1365 height 625
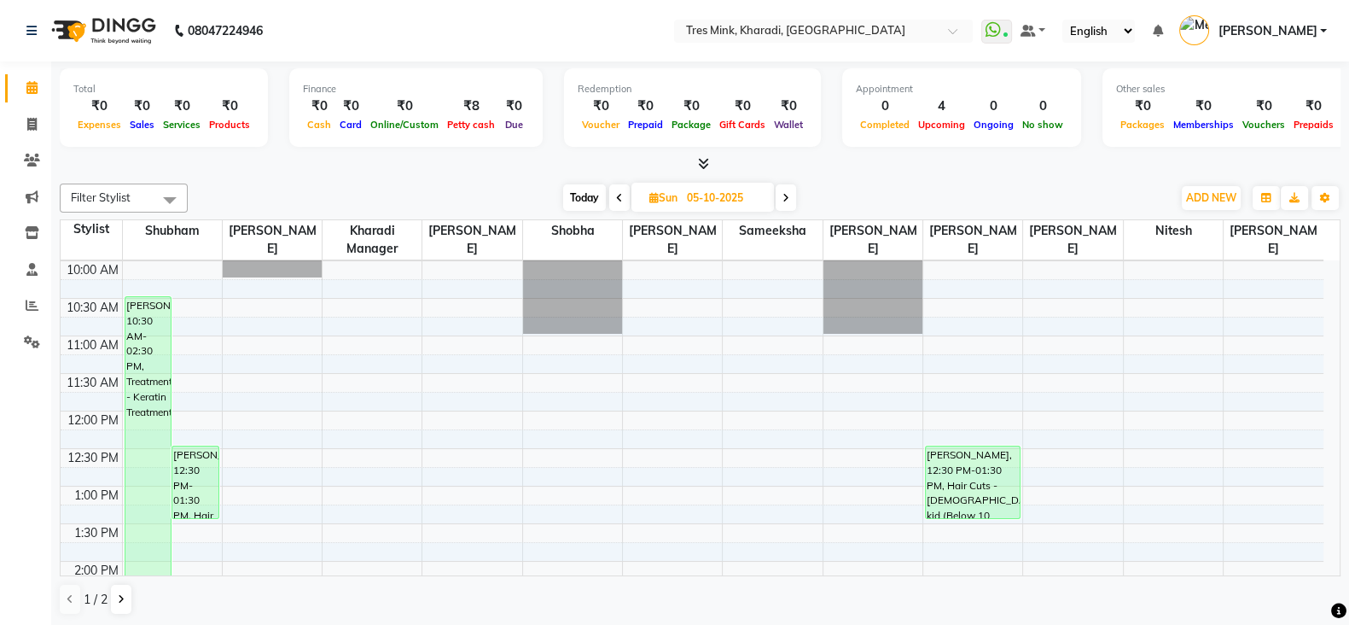
scroll to position [0, 0]
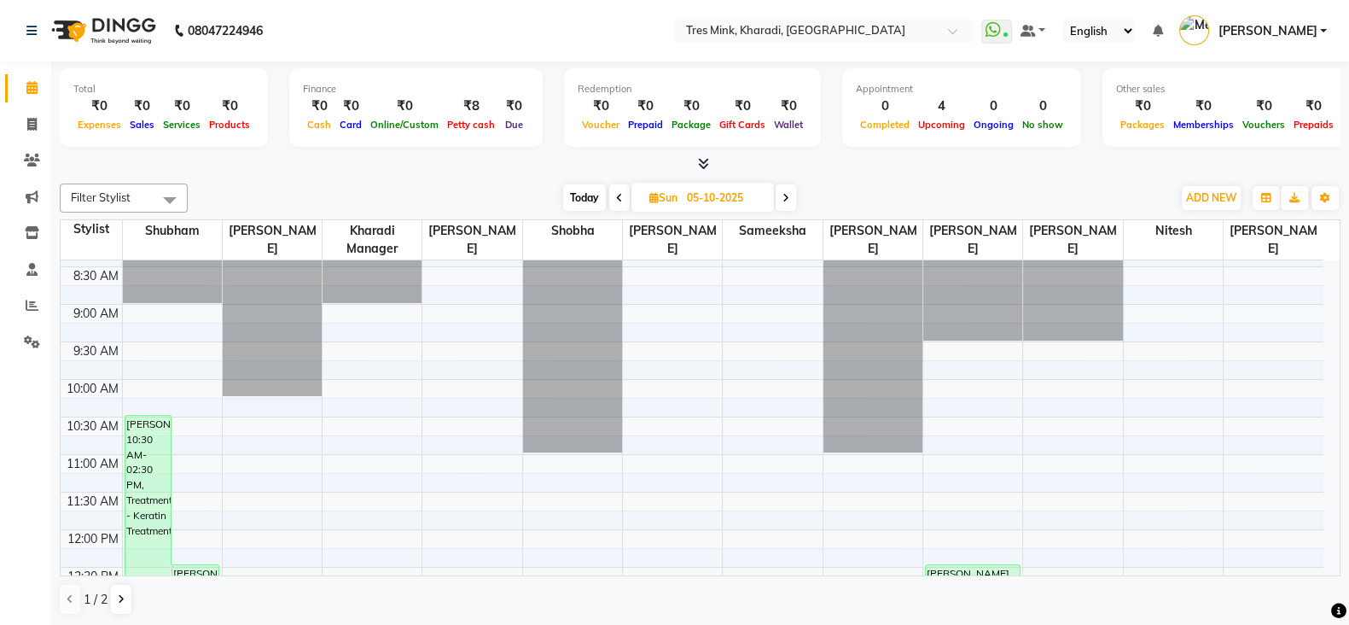
click at [791, 202] on span at bounding box center [786, 197] width 20 height 26
type input "[DATE]"
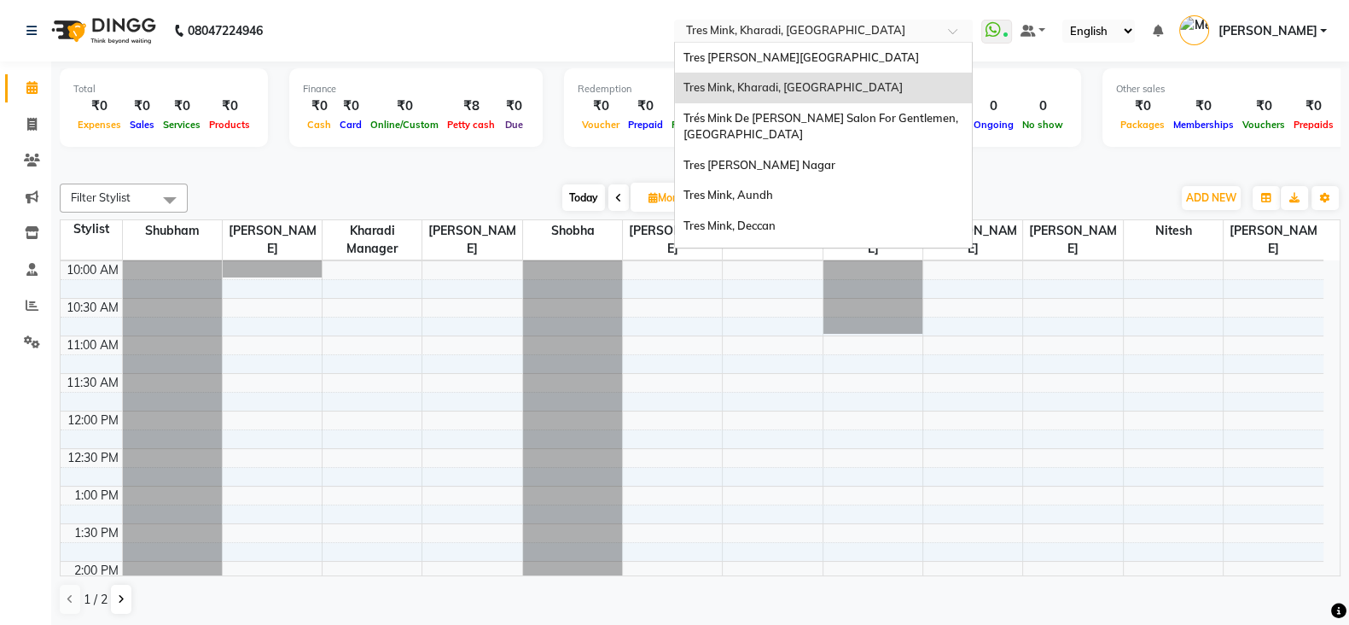
click at [763, 32] on input "text" at bounding box center [806, 32] width 247 height 17
click at [760, 60] on span "Tres [PERSON_NAME][GEOGRAPHIC_DATA]" at bounding box center [802, 57] width 236 height 14
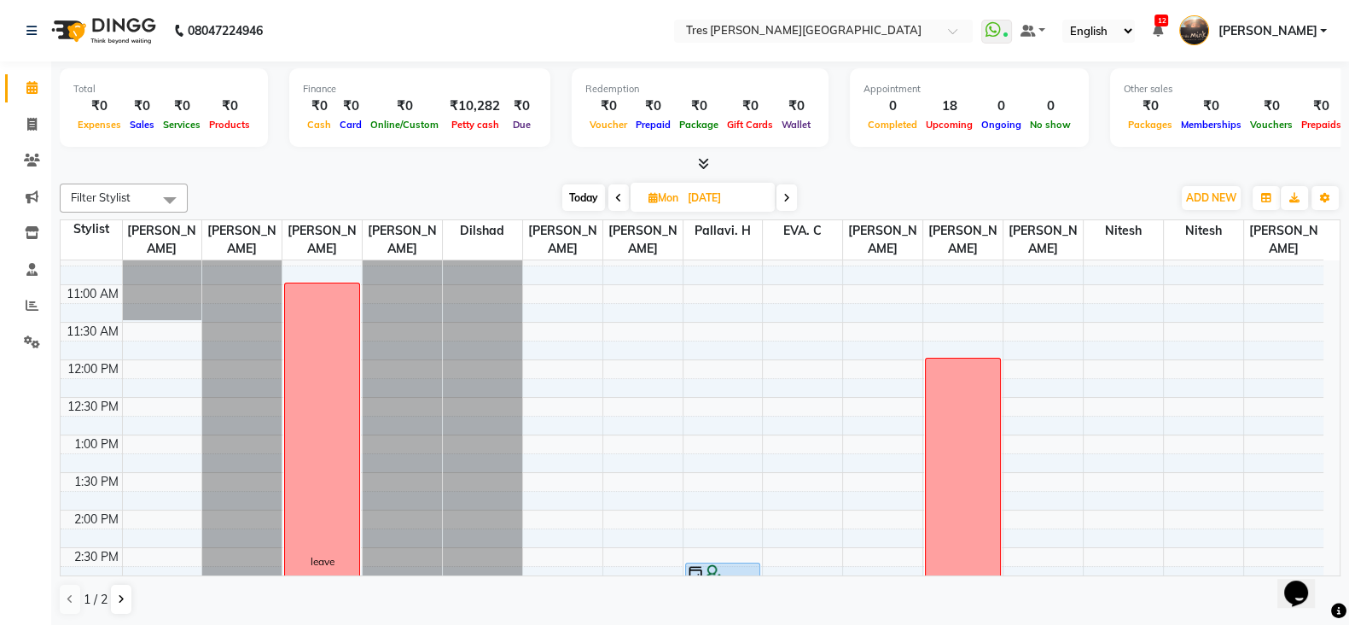
scroll to position [426, 0]
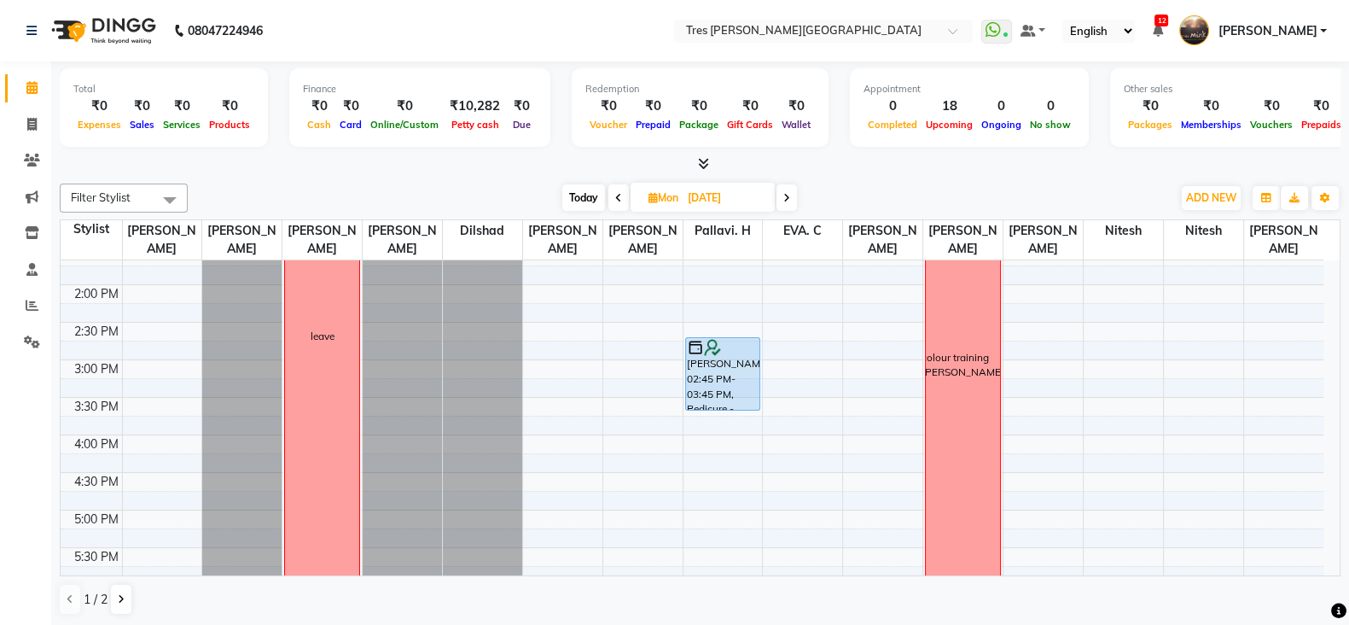
click at [582, 198] on span "Today" at bounding box center [583, 197] width 43 height 26
type input "04-10-2025"
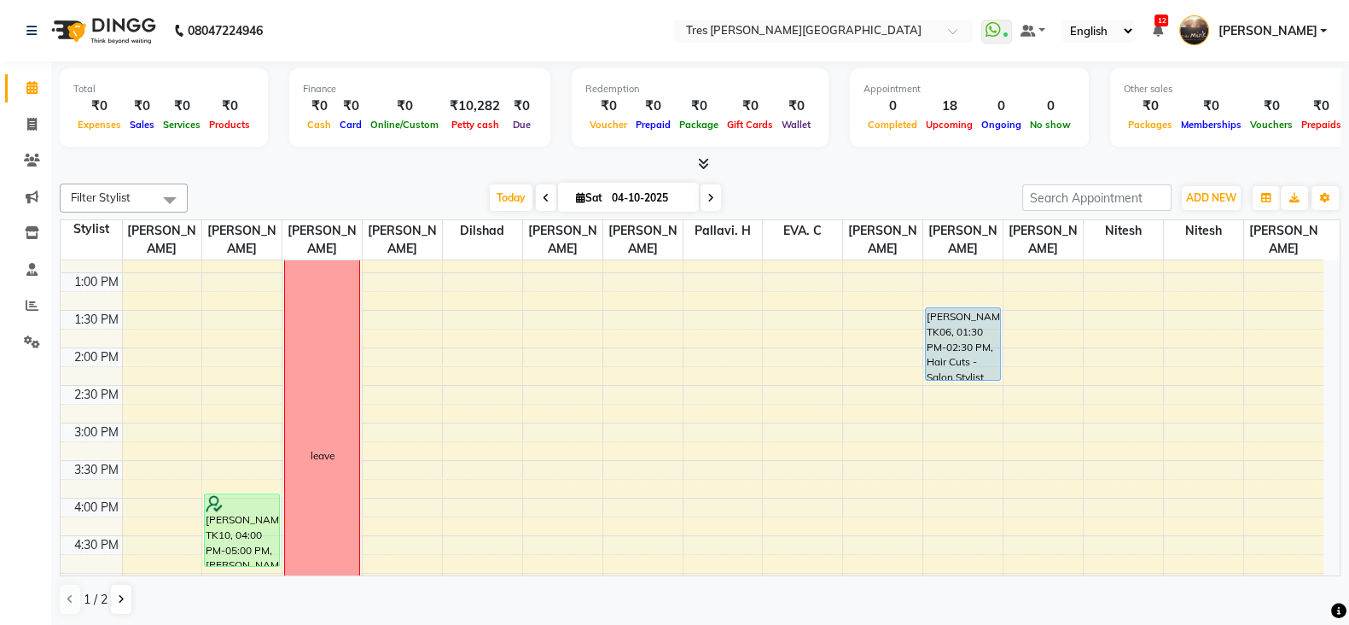
scroll to position [576, 0]
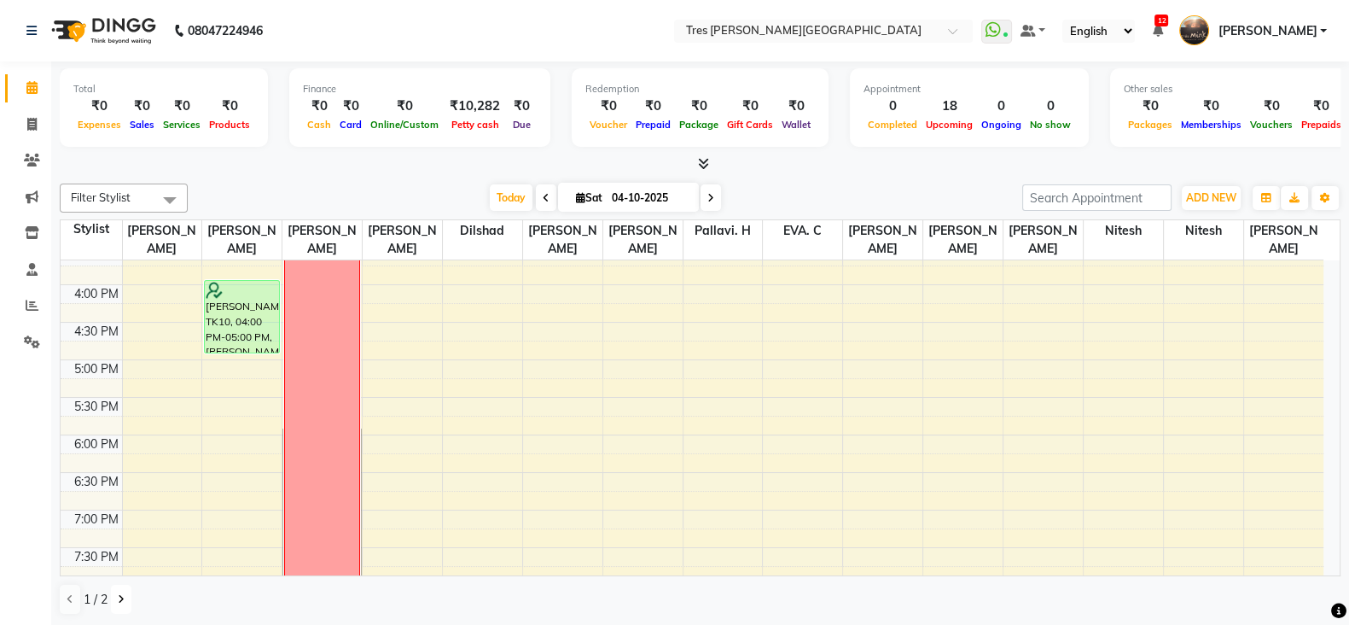
click at [125, 595] on button at bounding box center [121, 599] width 20 height 29
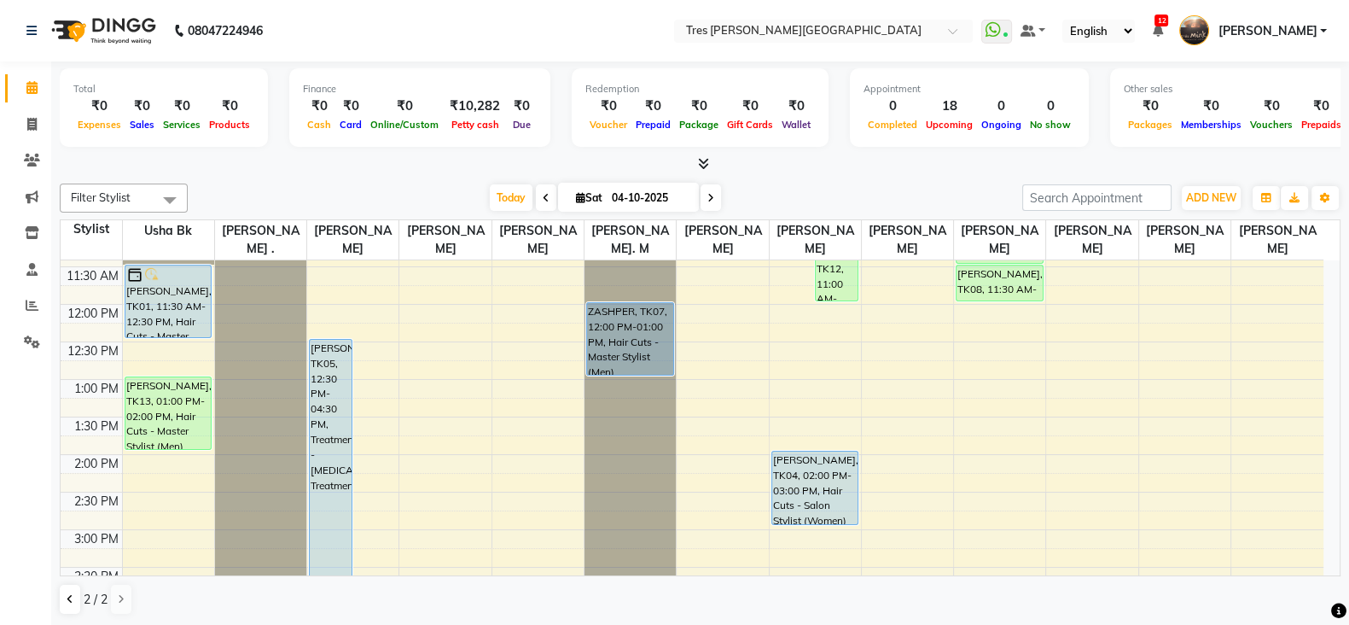
scroll to position [469, 0]
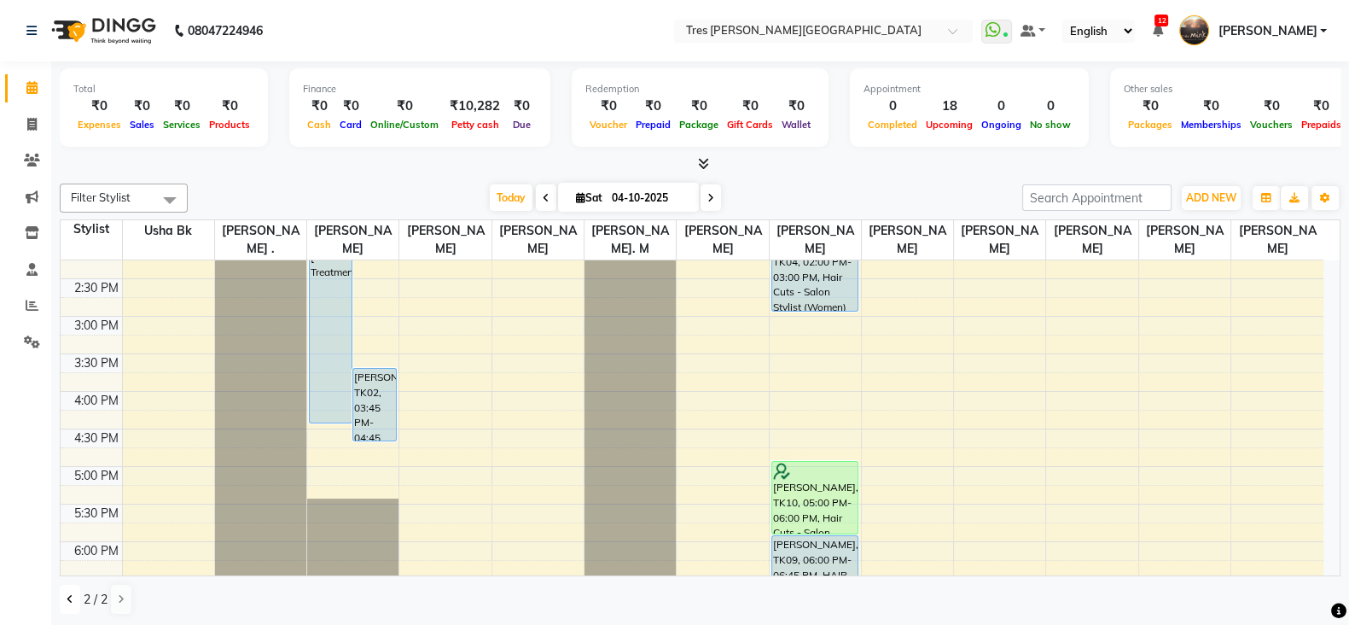
click at [64, 596] on button at bounding box center [70, 599] width 20 height 29
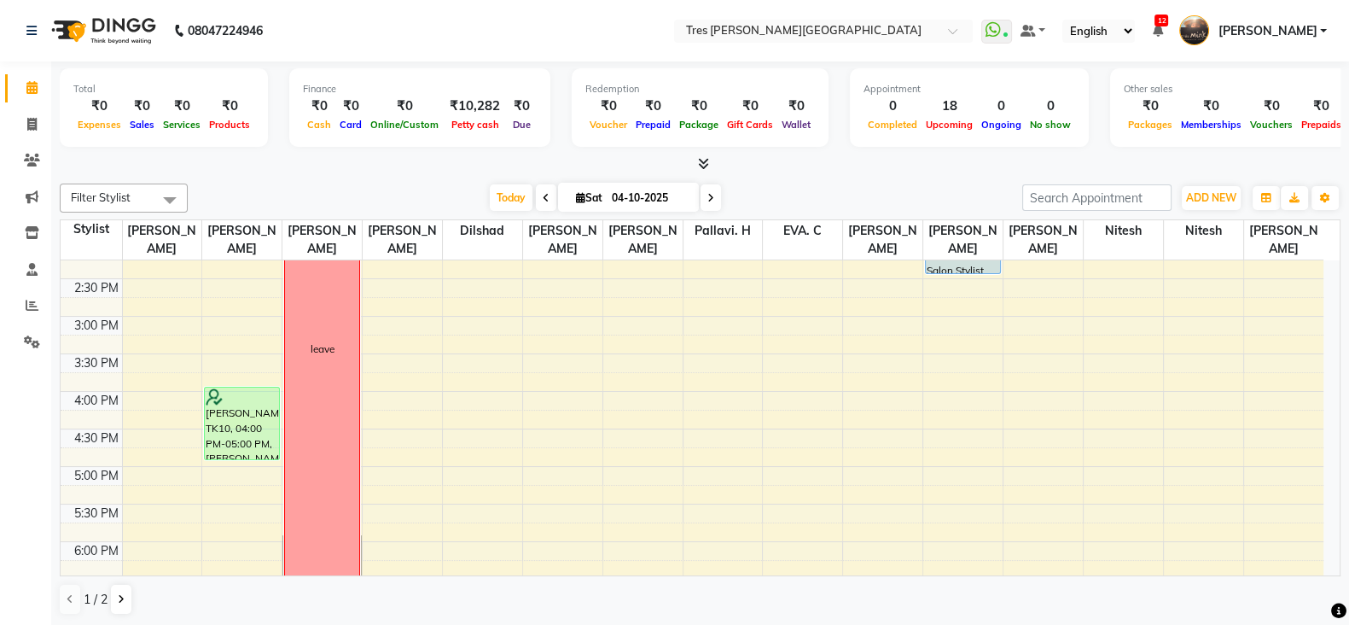
click at [1162, 35] on icon at bounding box center [1157, 31] width 10 height 12
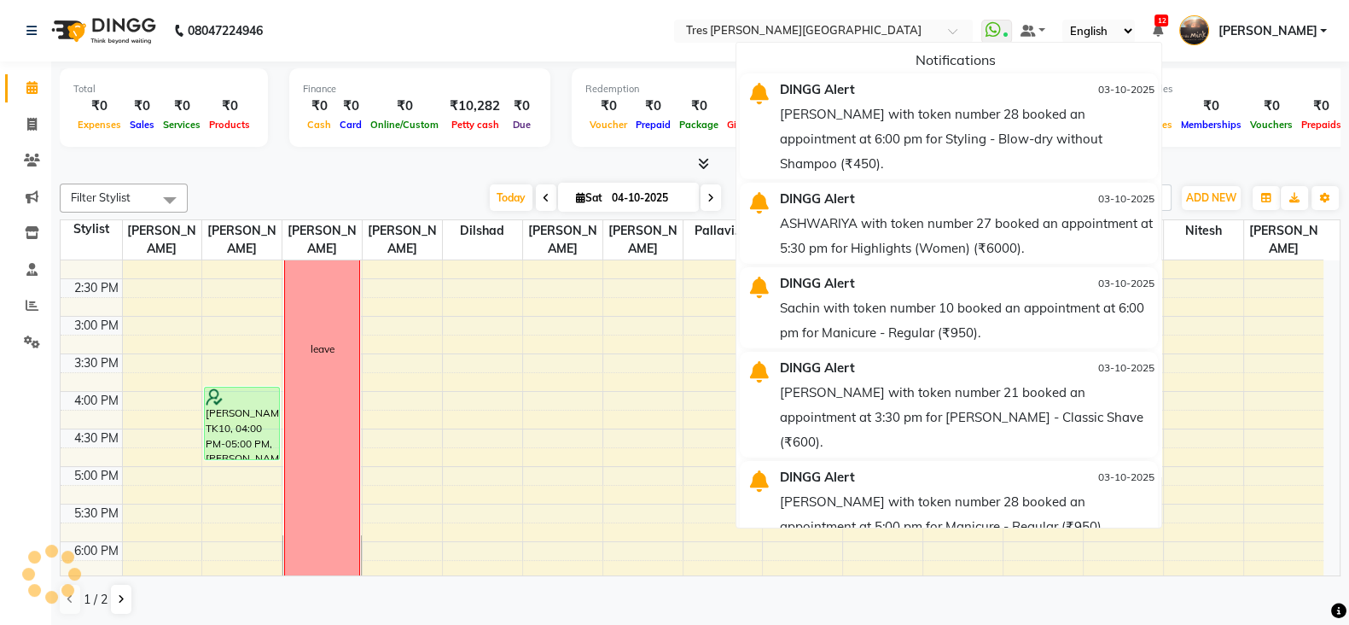
click at [591, 42] on nav "08047224946 Select Location × [GEOGRAPHIC_DATA][PERSON_NAME][GEOGRAPHIC_DATA] W…" at bounding box center [674, 30] width 1349 height 61
